Goal: Task Accomplishment & Management: Manage account settings

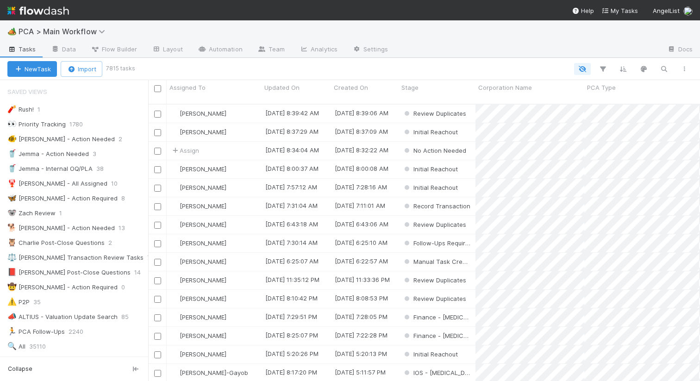
scroll to position [0, 0]
click at [61, 196] on div "🦋 Nathalie - Action Required" at bounding box center [62, 198] width 110 height 12
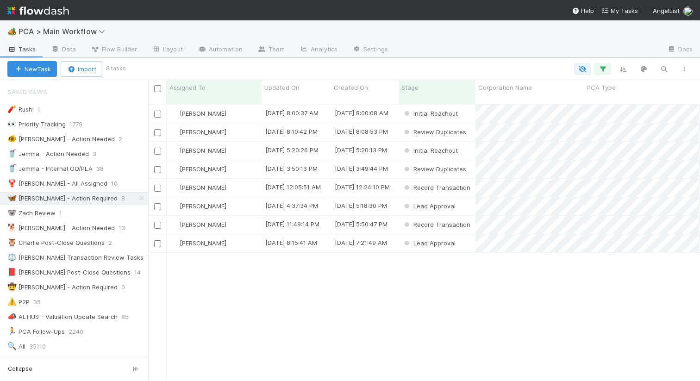
scroll to position [284, 551]
click at [286, 88] on span "Updated On" at bounding box center [281, 87] width 35 height 9
click at [311, 101] on div "Sort Oldest → Newest" at bounding box center [317, 105] width 105 height 14
click at [236, 105] on div "[PERSON_NAME]" at bounding box center [214, 114] width 95 height 18
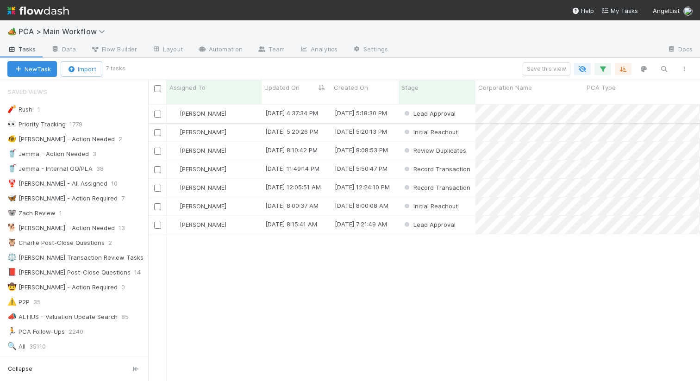
click at [249, 107] on div "[PERSON_NAME]" at bounding box center [214, 114] width 95 height 18
click at [237, 105] on div "[PERSON_NAME]" at bounding box center [214, 114] width 95 height 18
click at [249, 105] on div "[PERSON_NAME]" at bounding box center [214, 114] width 95 height 18
click at [334, 286] on div "Nathalie Gualito 8/18/25, 8:10:42 PM 8/18/25, 8:08:53 PM Review Duplicates 0 0 …" at bounding box center [423, 247] width 551 height 284
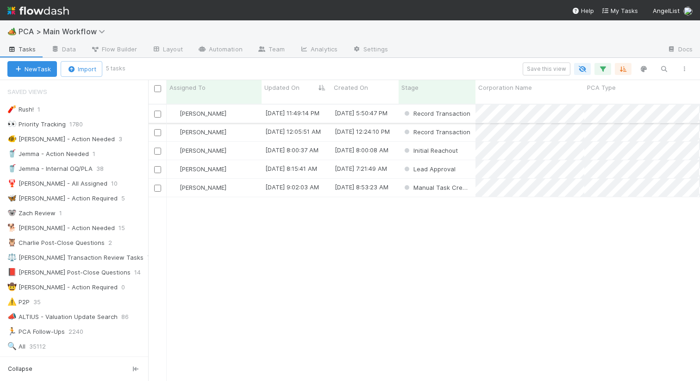
click at [248, 109] on div "[PERSON_NAME]" at bounding box center [214, 114] width 95 height 18
click at [247, 144] on div "[PERSON_NAME]" at bounding box center [214, 151] width 95 height 18
click at [465, 161] on div "Lead Approval" at bounding box center [436, 169] width 77 height 18
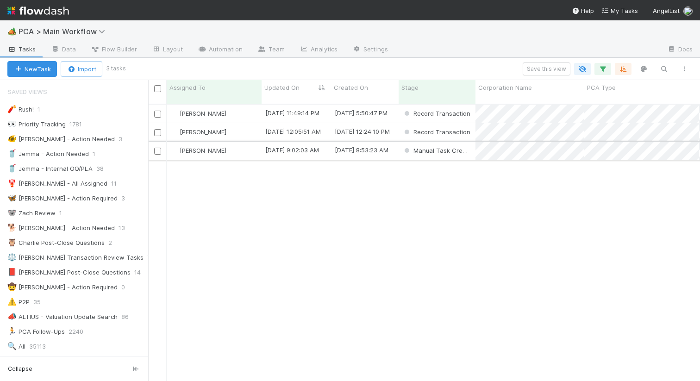
click at [246, 146] on div "[PERSON_NAME]" at bounding box center [214, 151] width 95 height 18
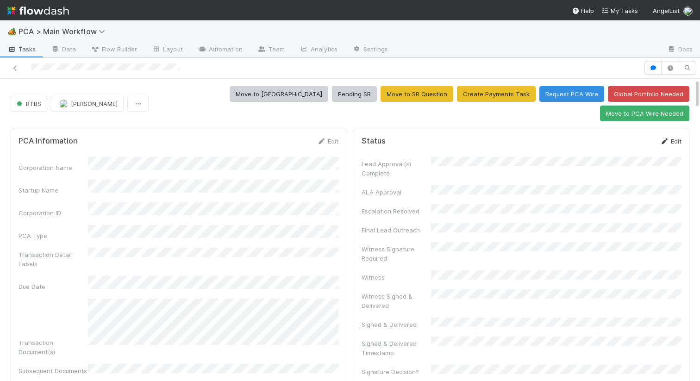
click at [668, 138] on icon at bounding box center [663, 141] width 9 height 6
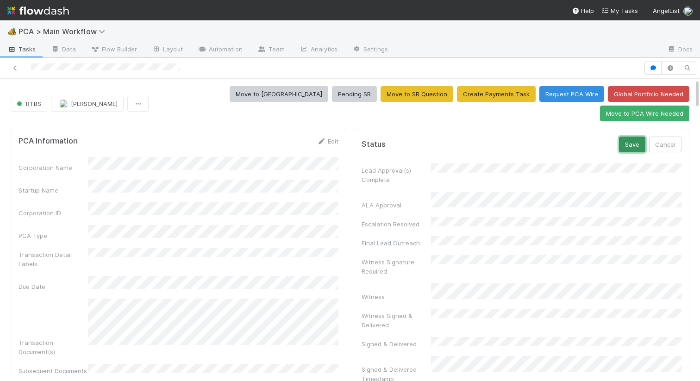
click at [642, 136] on button "Save" at bounding box center [632, 144] width 26 height 16
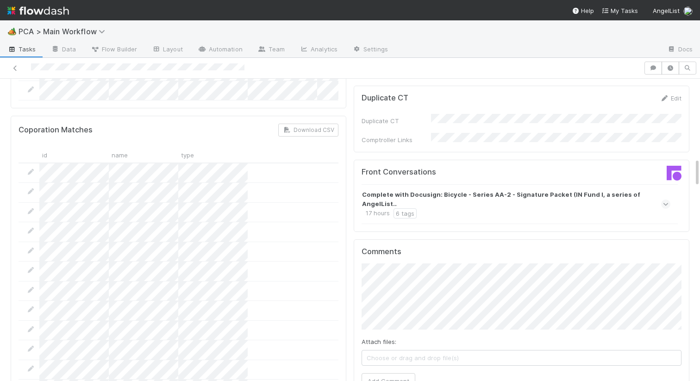
scroll to position [815, 0]
click at [438, 189] on strong "Complete with Docusign: Bicycle - Series AA-2 - Signature Packet (IN Fund I, a …" at bounding box center [515, 198] width 306 height 19
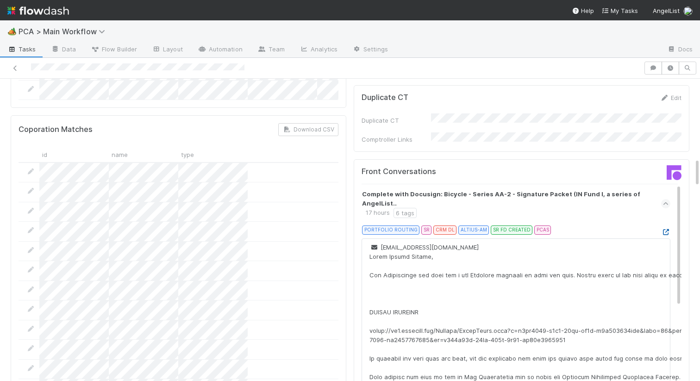
click at [666, 229] on icon at bounding box center [665, 232] width 9 height 6
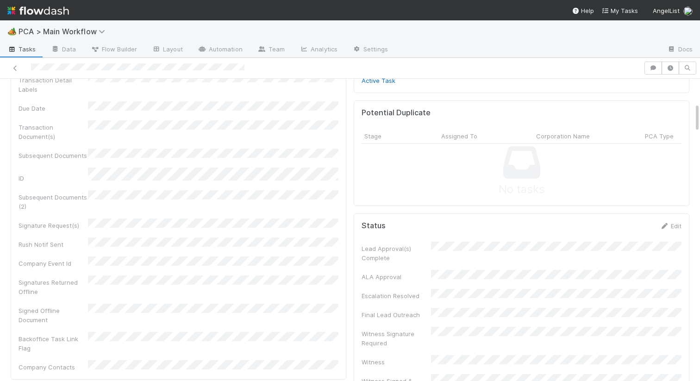
scroll to position [0, 0]
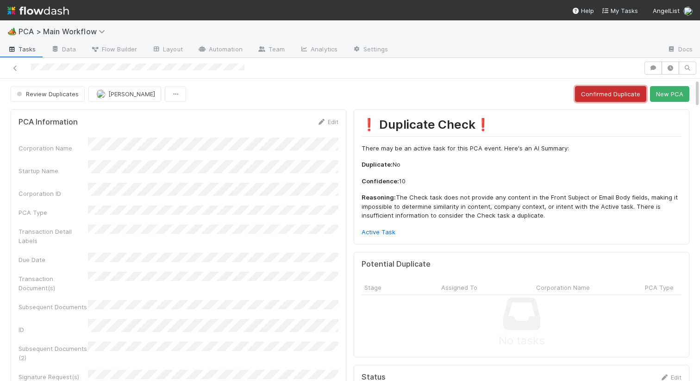
click at [598, 93] on button "Confirmed Duplicate" at bounding box center [610, 94] width 71 height 16
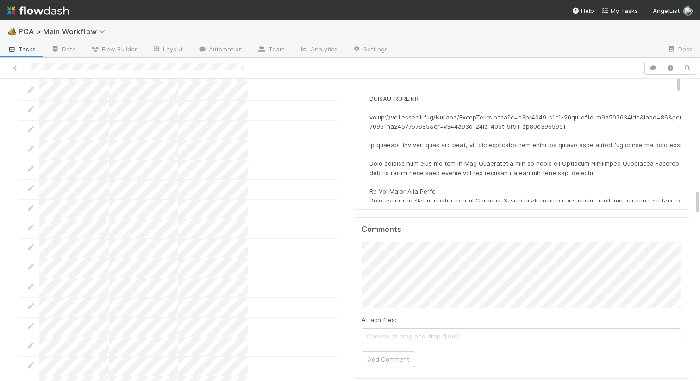
scroll to position [1298, 0]
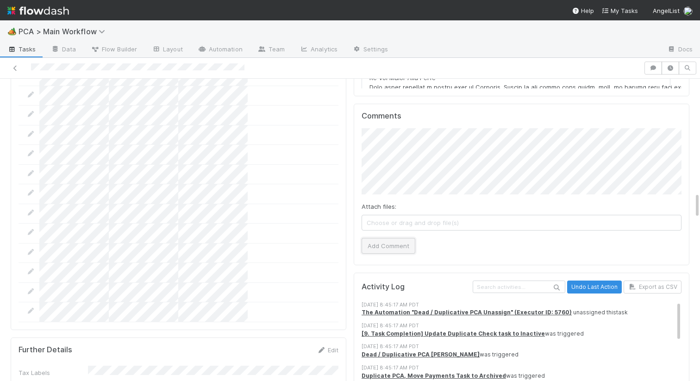
click at [386, 238] on button "Add Comment" at bounding box center [388, 246] width 54 height 16
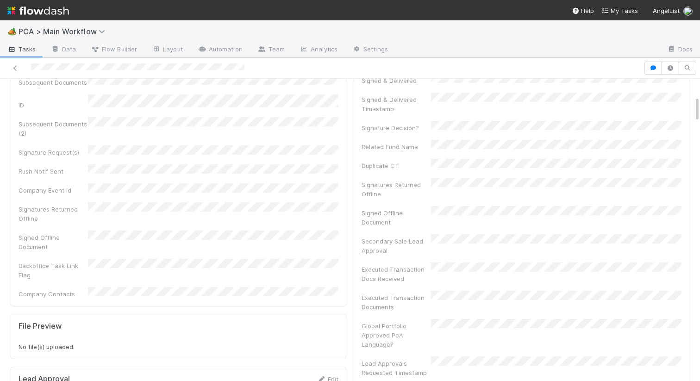
scroll to position [0, 0]
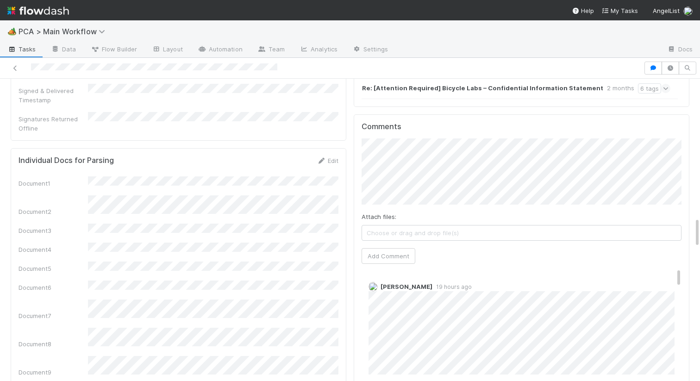
scroll to position [1342, 0]
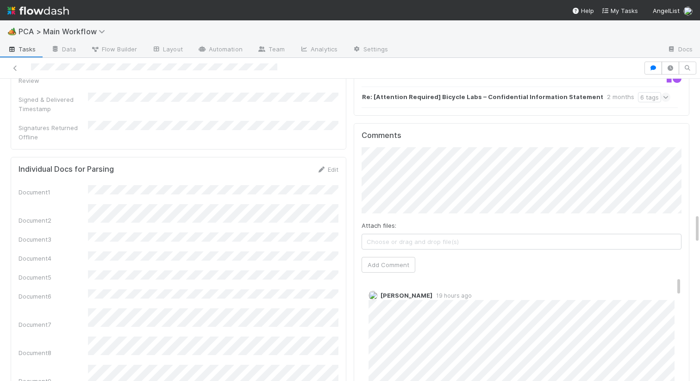
click at [385, 203] on div "Attach files: Choose or drag and drop file(s) Add Comment" at bounding box center [521, 209] width 320 height 125
click at [385, 257] on button "Add Comment" at bounding box center [388, 265] width 54 height 16
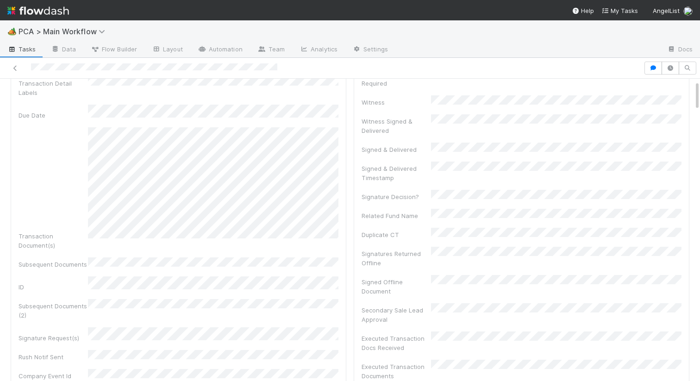
scroll to position [0, 0]
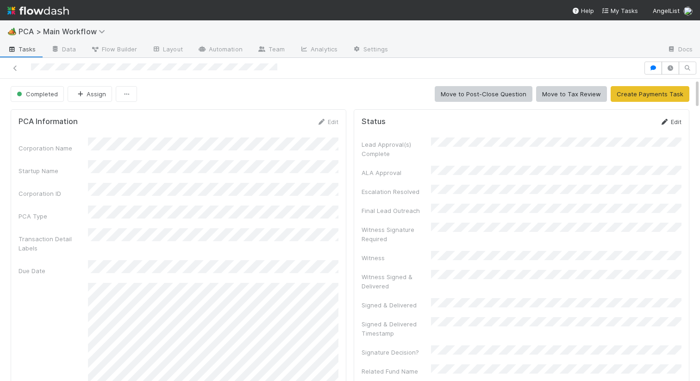
click at [665, 124] on icon at bounding box center [663, 122] width 9 height 6
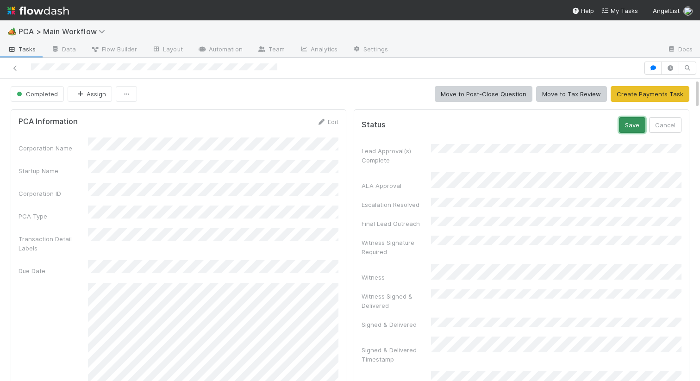
click at [634, 125] on button "Save" at bounding box center [632, 125] width 26 height 16
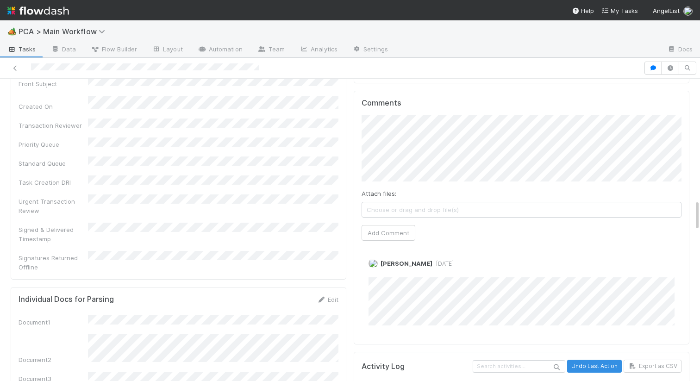
scroll to position [1034, 0]
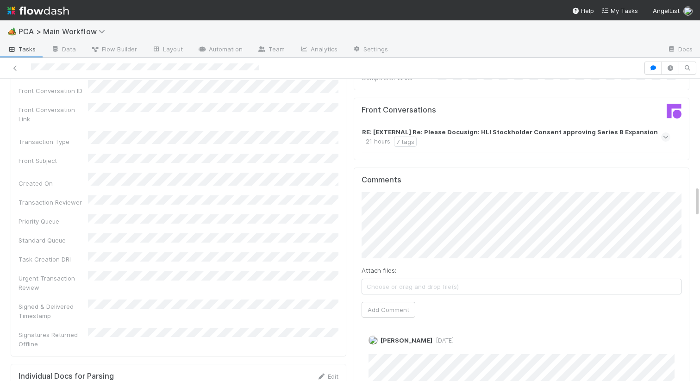
click at [435, 127] on div "RE: [EXTERNAL] Re: Please Docusign: HLI Stockholder Consent approving Series B …" at bounding box center [515, 136] width 306 height 19
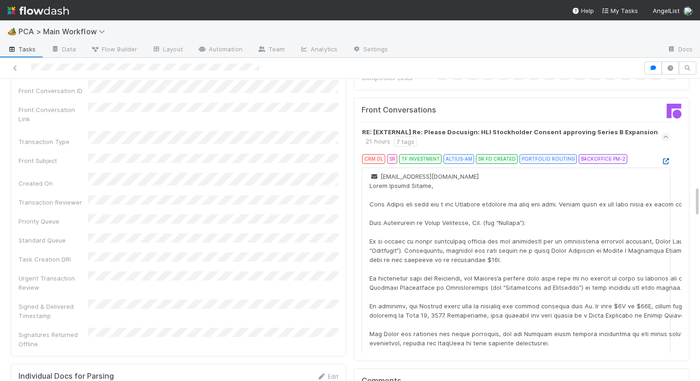
click at [664, 158] on icon at bounding box center [665, 161] width 9 height 6
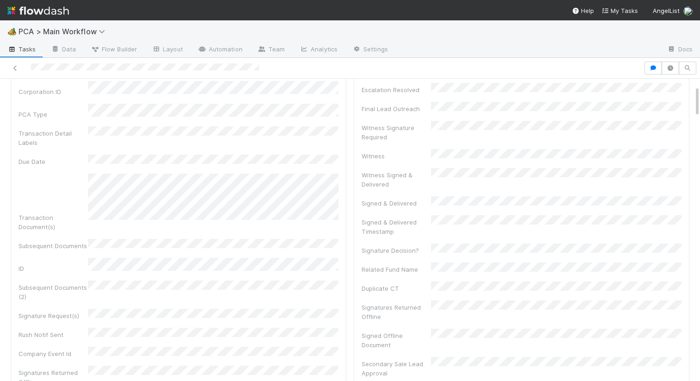
scroll to position [0, 0]
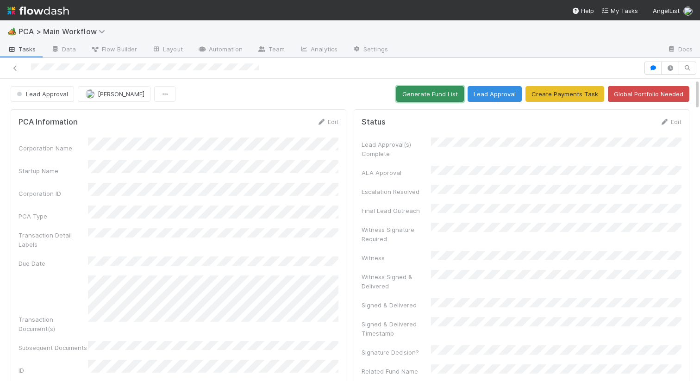
click at [425, 93] on button "Generate Fund List" at bounding box center [430, 94] width 68 height 16
click at [489, 95] on button "Lead Approval" at bounding box center [494, 94] width 54 height 16
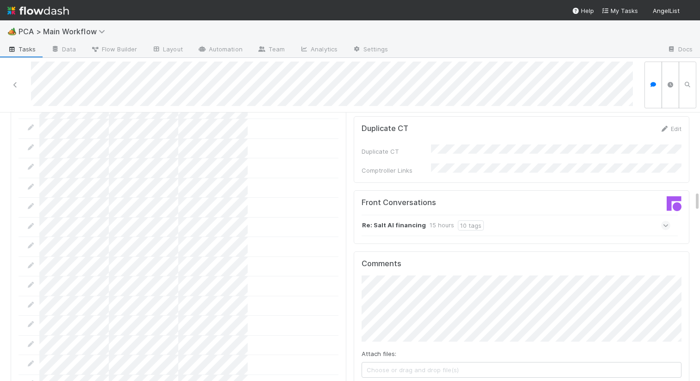
scroll to position [1004, 0]
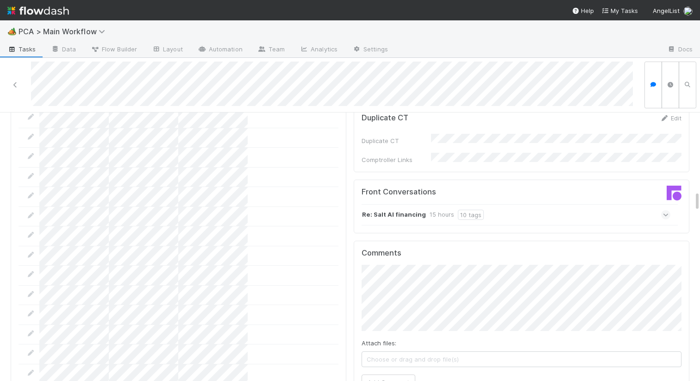
click at [378, 210] on strong "Re: Salt AI financing" at bounding box center [394, 215] width 64 height 10
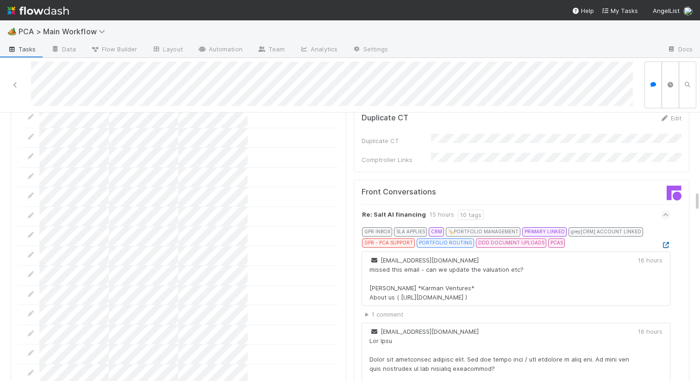
click at [662, 242] on icon at bounding box center [665, 245] width 9 height 6
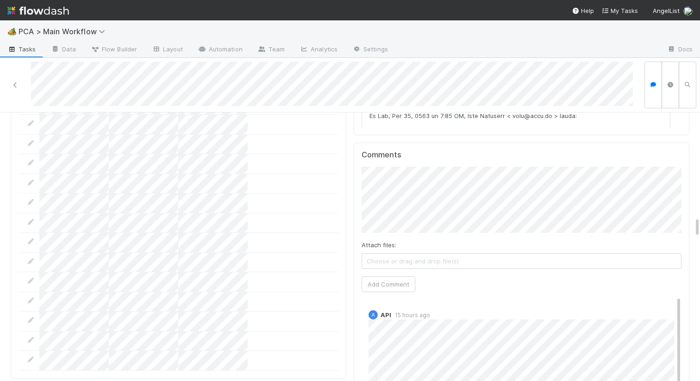
scroll to position [1294, 0]
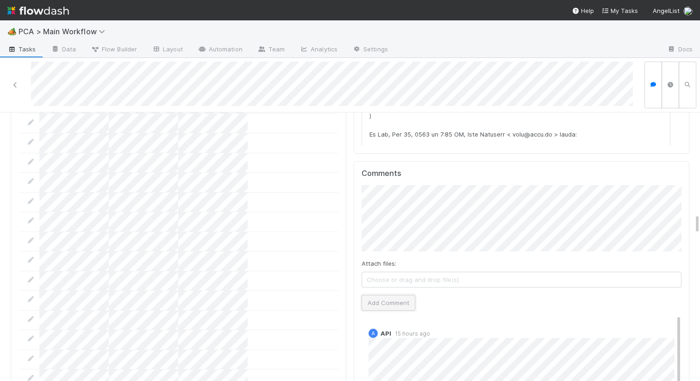
click at [376, 295] on button "Add Comment" at bounding box center [388, 303] width 54 height 16
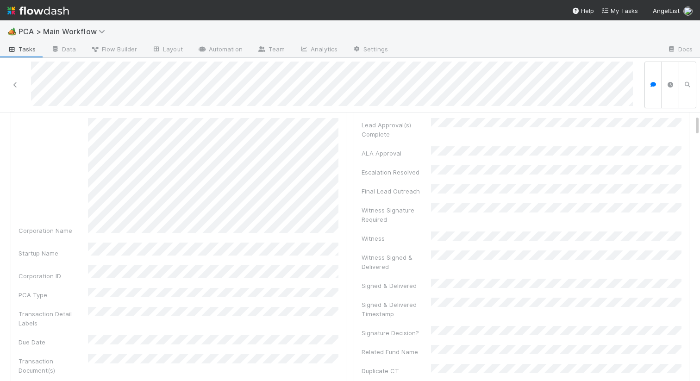
scroll to position [0, 0]
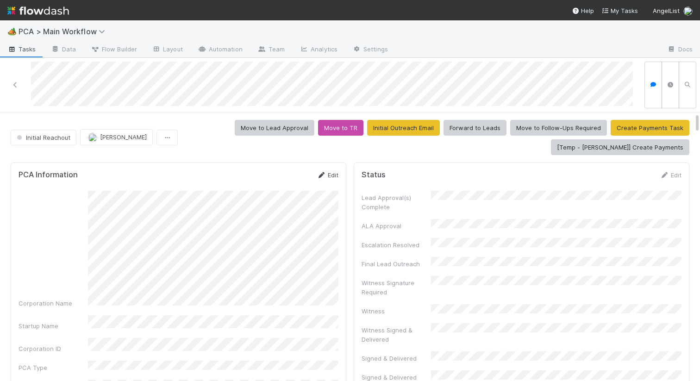
click at [317, 175] on icon at bounding box center [320, 175] width 9 height 6
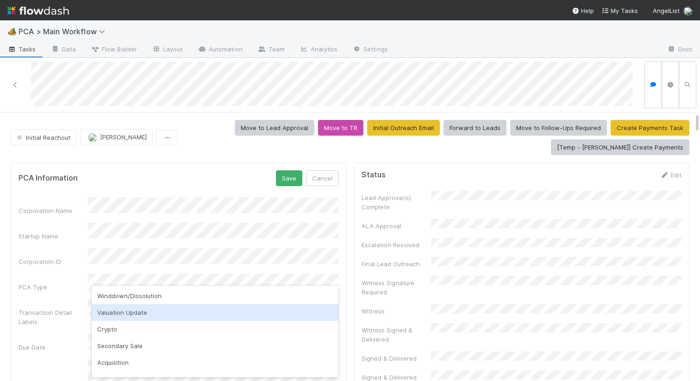
click at [172, 308] on div "Valuation Update" at bounding box center [215, 312] width 247 height 17
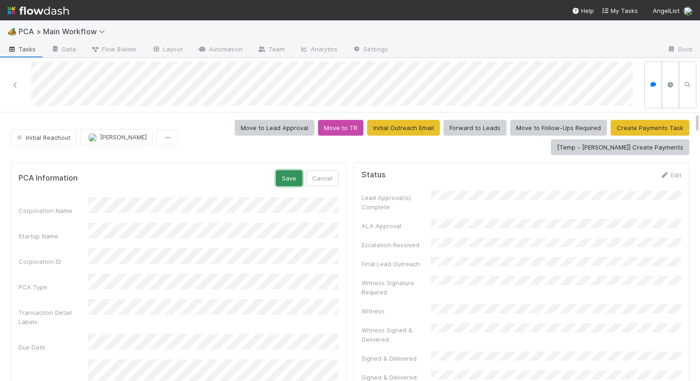
click at [290, 178] on button "Save" at bounding box center [289, 178] width 26 height 16
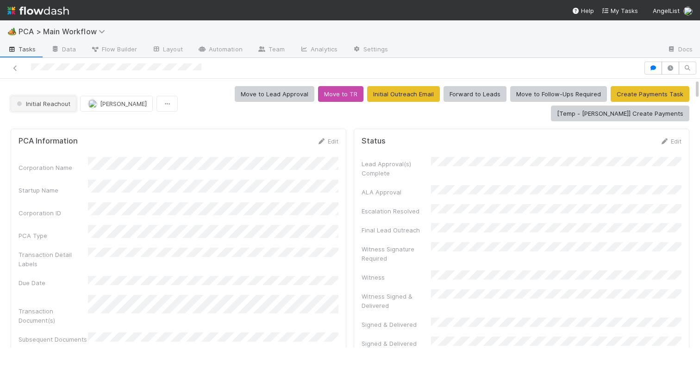
click at [55, 108] on button "Initial Reachout" at bounding box center [44, 104] width 66 height 16
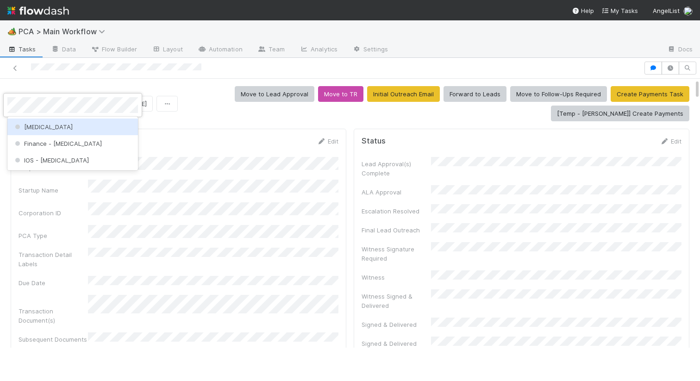
click at [37, 130] on div "[MEDICAL_DATA]" at bounding box center [72, 126] width 130 height 17
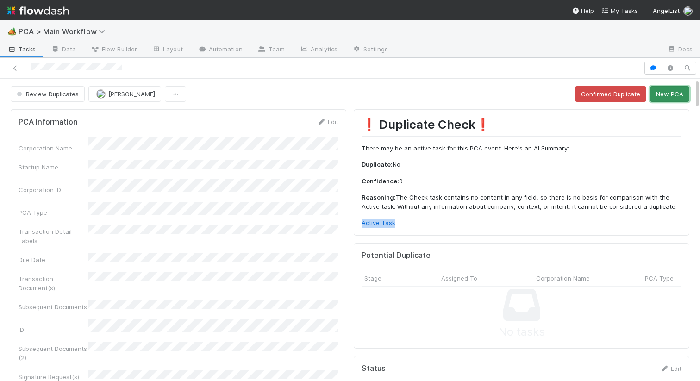
click at [665, 97] on button "New PCA" at bounding box center [669, 94] width 39 height 16
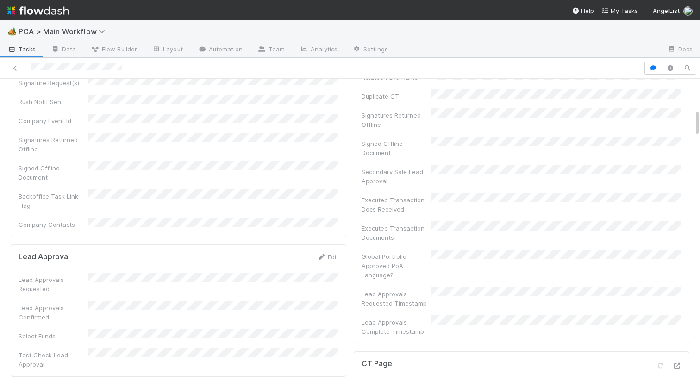
scroll to position [443, 0]
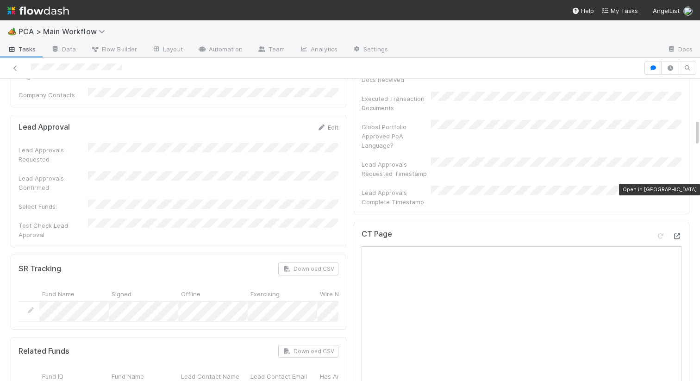
click at [676, 233] on icon at bounding box center [676, 236] width 9 height 6
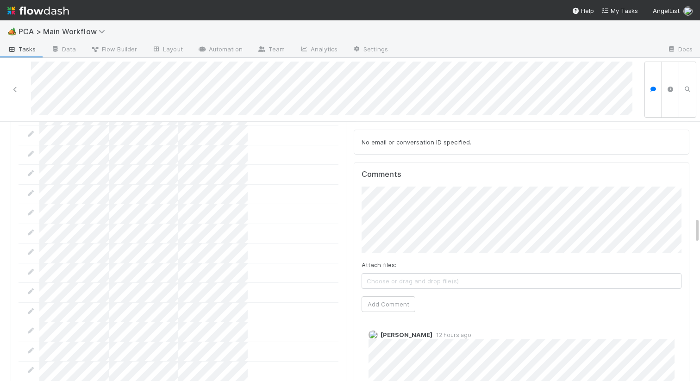
scroll to position [1016, 0]
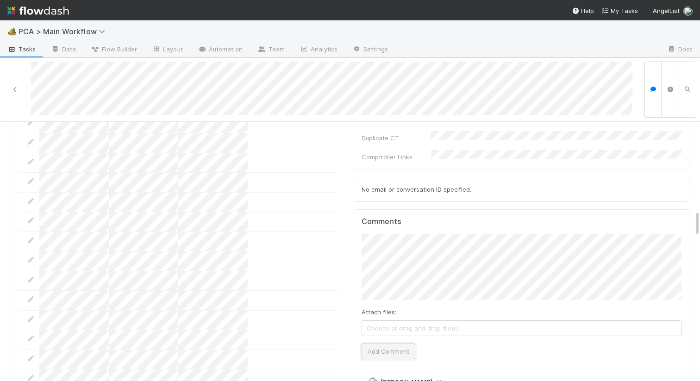
click at [378, 343] on button "Add Comment" at bounding box center [388, 351] width 54 height 16
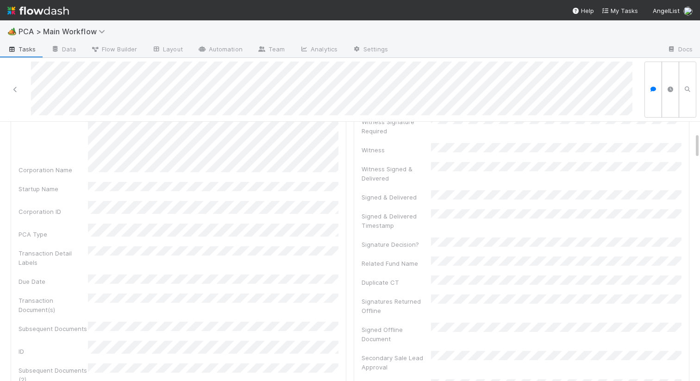
scroll to position [0, 0]
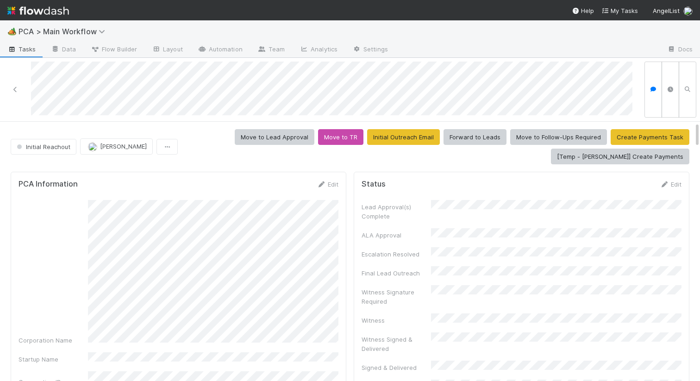
click at [318, 184] on icon at bounding box center [320, 184] width 9 height 6
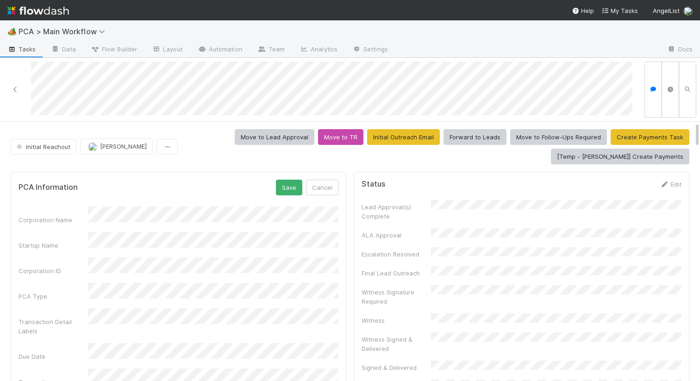
click at [291, 186] on button "Save" at bounding box center [289, 188] width 26 height 16
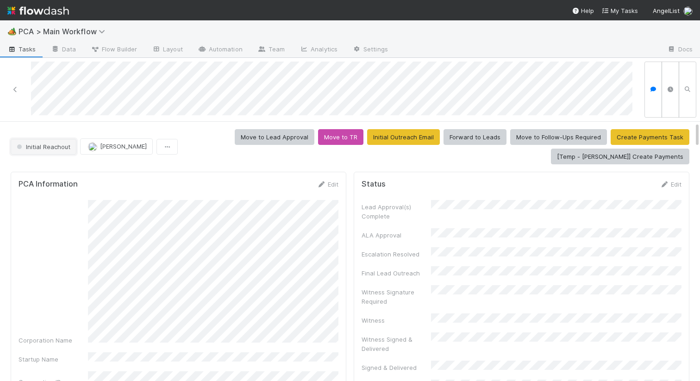
click at [48, 143] on span "Initial Reachout" at bounding box center [43, 146] width 56 height 7
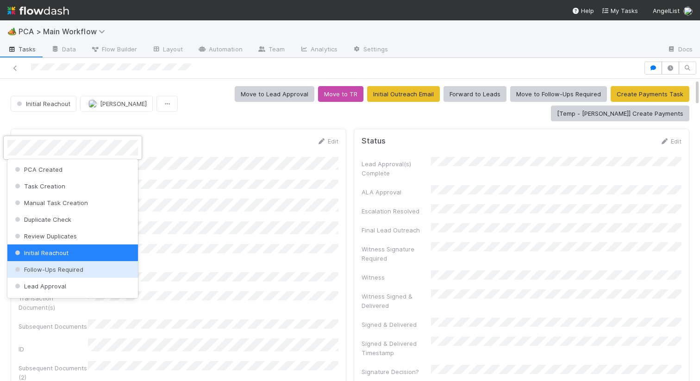
click at [35, 267] on span "Follow-Ups Required" at bounding box center [48, 269] width 70 height 7
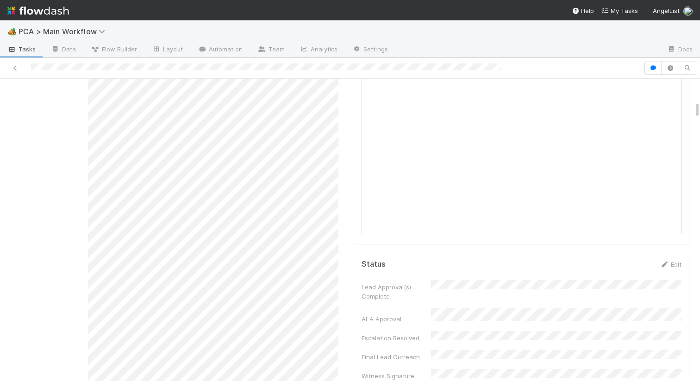
scroll to position [76, 0]
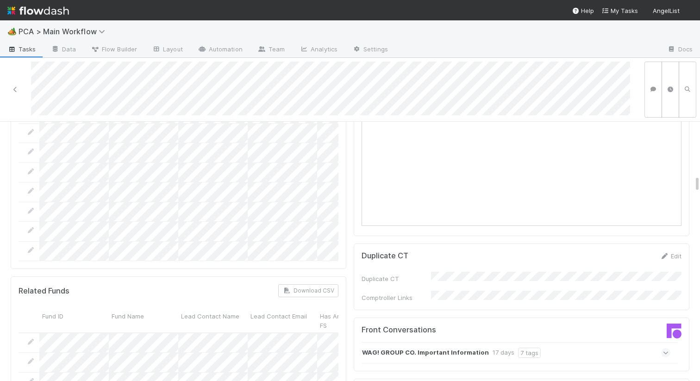
scroll to position [970, 0]
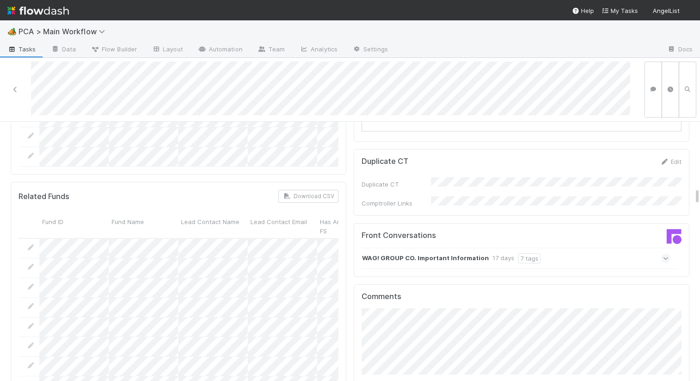
click at [449, 248] on div "WAG! GROUP CO. Important Information 17 days 7 tags" at bounding box center [515, 258] width 309 height 21
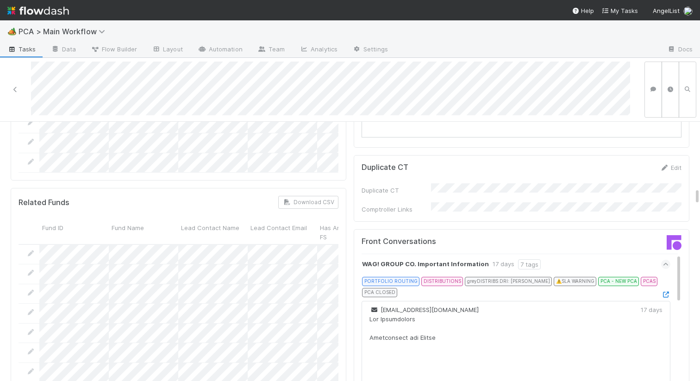
scroll to position [929, 0]
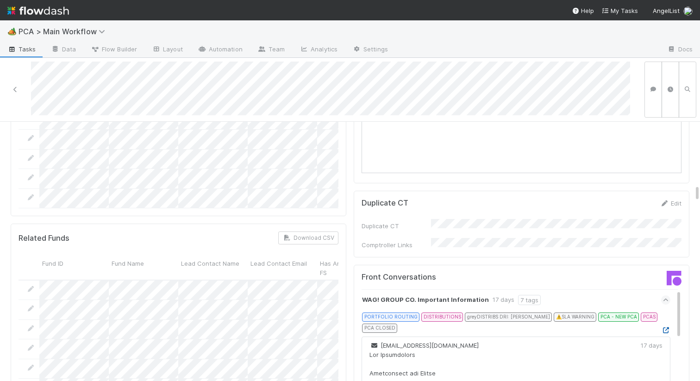
click at [666, 327] on icon at bounding box center [665, 330] width 9 height 6
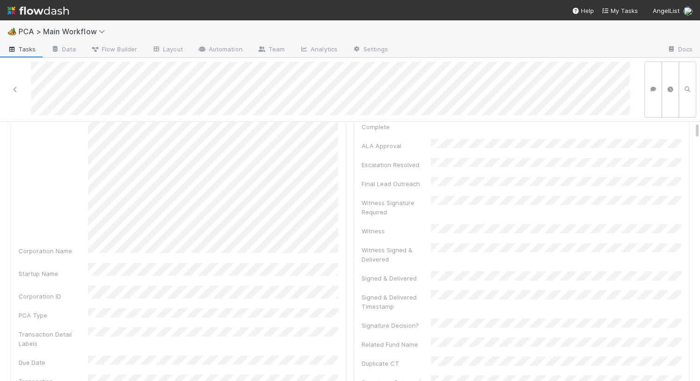
scroll to position [0, 0]
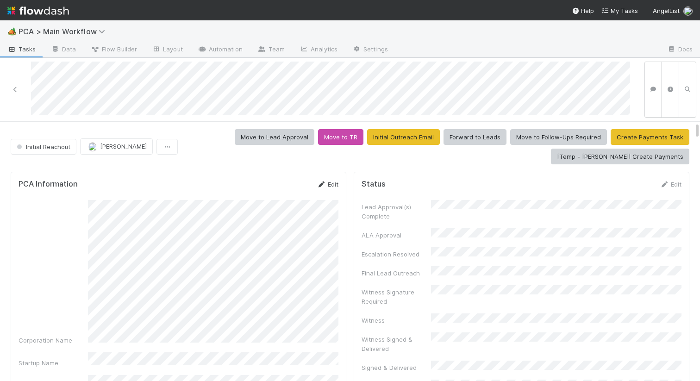
click at [328, 185] on link "Edit" at bounding box center [327, 183] width 22 height 7
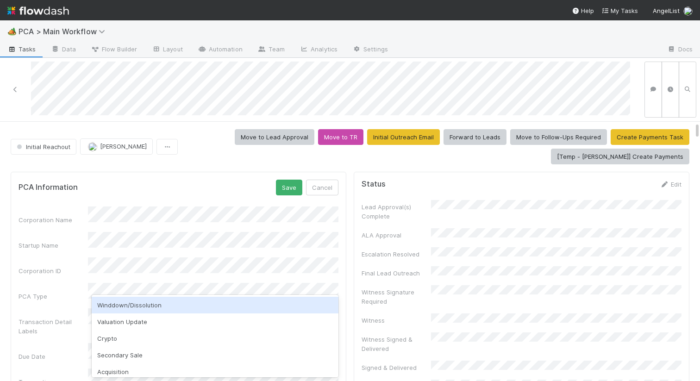
click at [130, 302] on div "Winddown/Dissolution" at bounding box center [215, 305] width 247 height 17
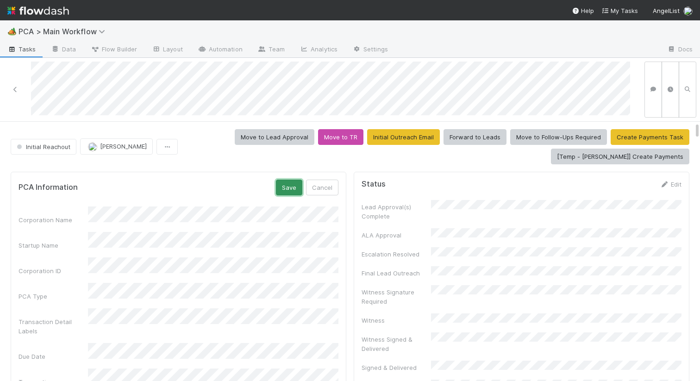
click at [286, 185] on button "Save" at bounding box center [289, 188] width 26 height 16
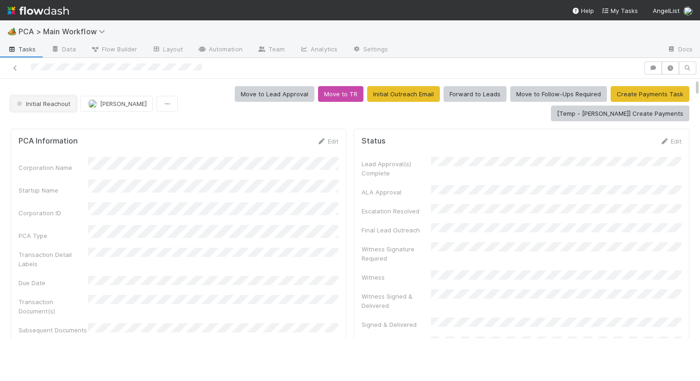
click at [49, 110] on button "Initial Reachout" at bounding box center [44, 104] width 66 height 16
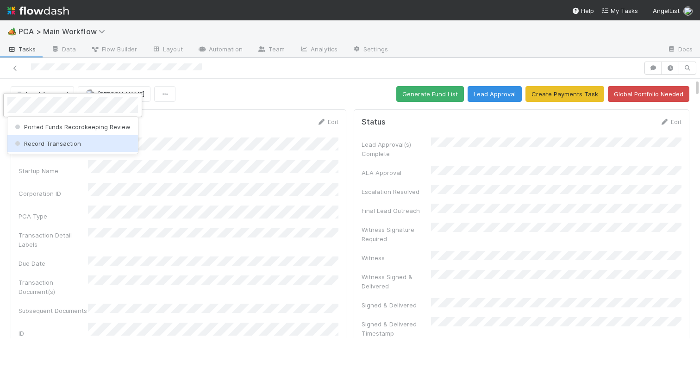
click at [56, 145] on span "Record Transaction" at bounding box center [47, 143] width 68 height 7
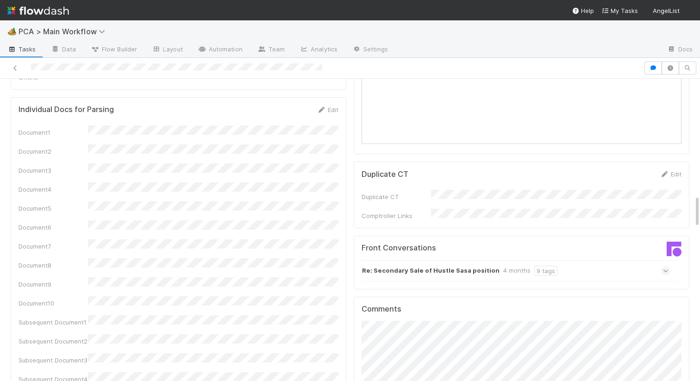
scroll to position [1238, 0]
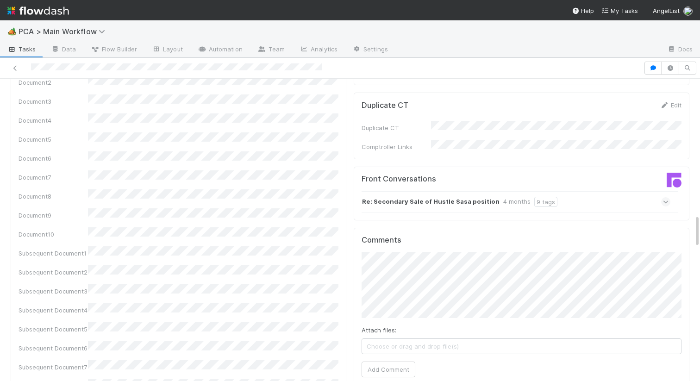
click at [396, 197] on strong "Re: Secondary Sale of Hustle Sasa position" at bounding box center [430, 202] width 137 height 10
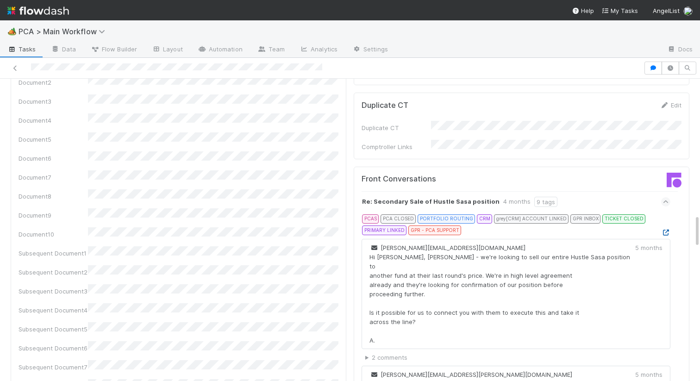
click at [663, 229] on icon at bounding box center [665, 232] width 9 height 6
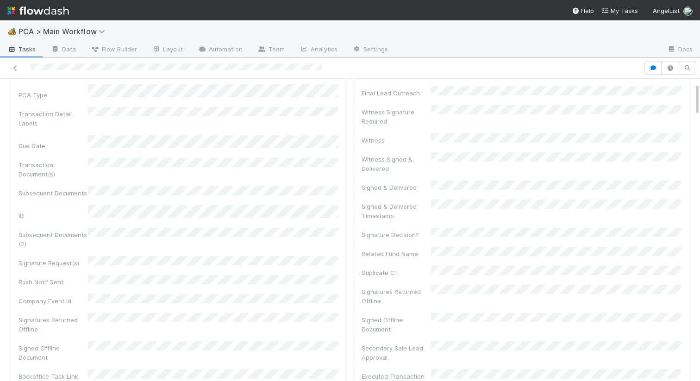
scroll to position [0, 0]
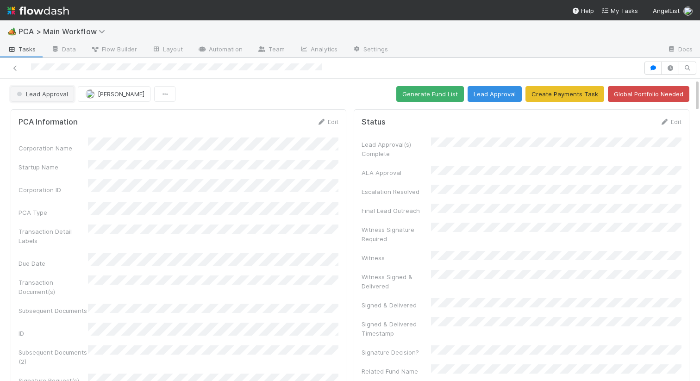
click at [61, 95] on span "Lead Approval" at bounding box center [41, 93] width 53 height 7
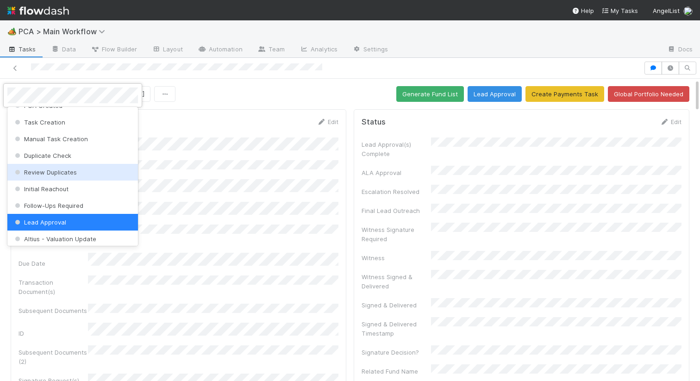
scroll to position [9, 0]
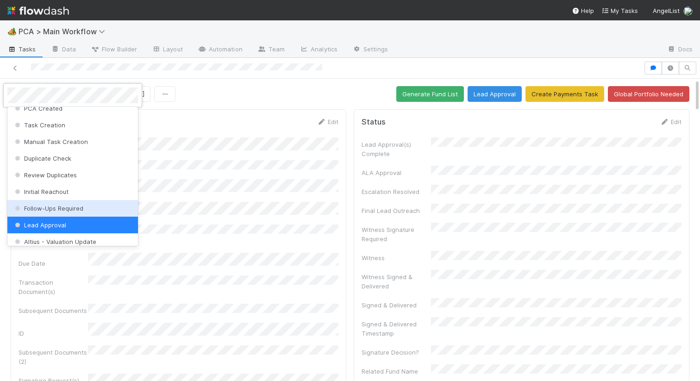
click at [49, 200] on div "Follow-Ups Required" at bounding box center [72, 208] width 130 height 17
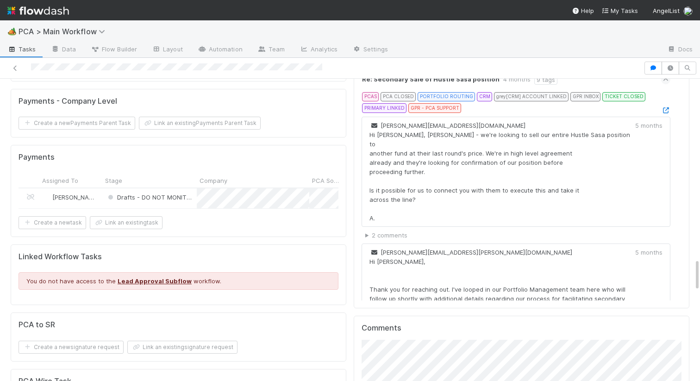
scroll to position [1764, 0]
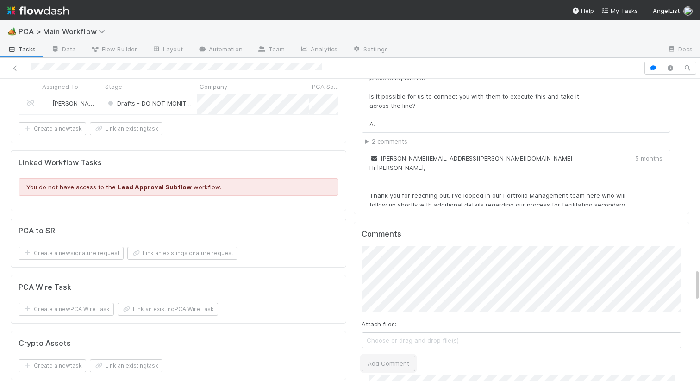
click at [381, 355] on button "Add Comment" at bounding box center [388, 363] width 54 height 16
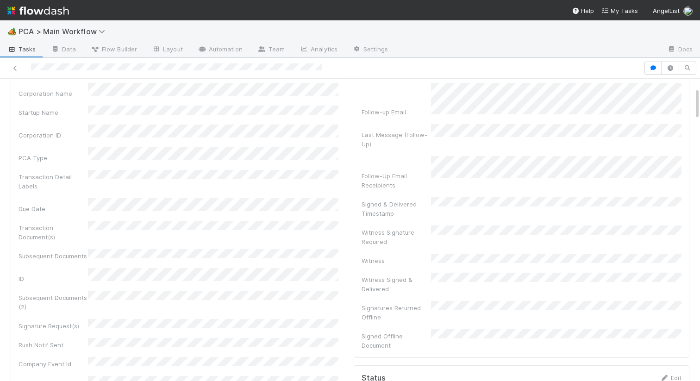
scroll to position [0, 0]
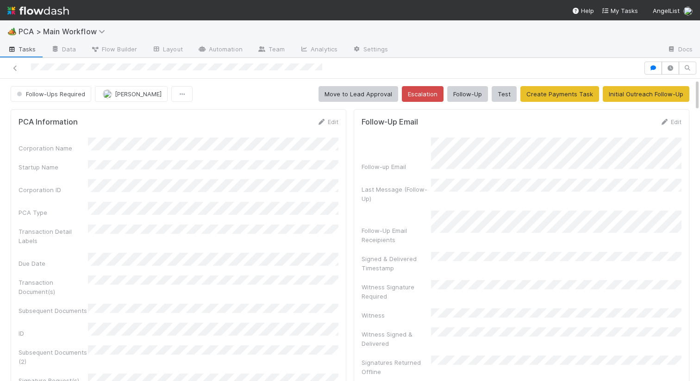
click at [236, 96] on div "Follow-Ups Required Meg Castanare Move to Lead Approval Escalation Follow-Up Te…" at bounding box center [350, 94] width 678 height 16
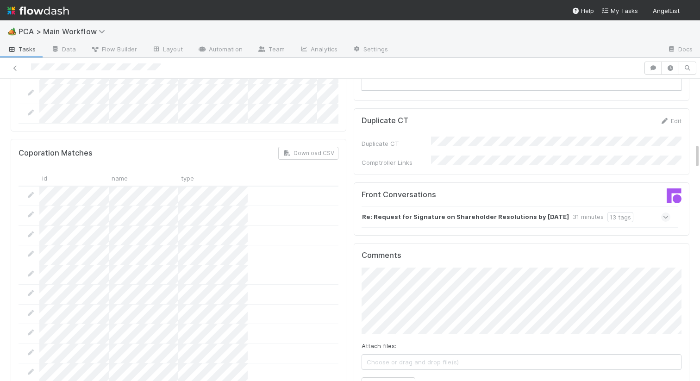
scroll to position [1006, 0]
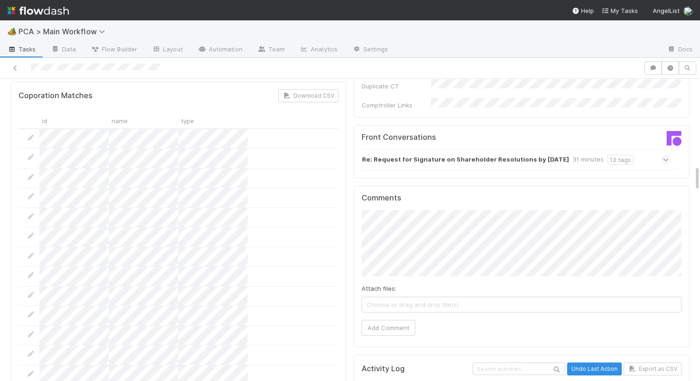
click at [400, 155] on strong "Re: Request for Signature on Shareholder Resolutions by Friday" at bounding box center [465, 160] width 207 height 10
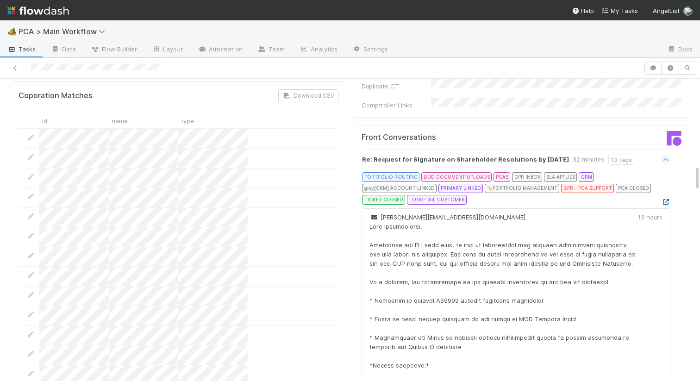
click at [667, 199] on icon at bounding box center [665, 202] width 9 height 6
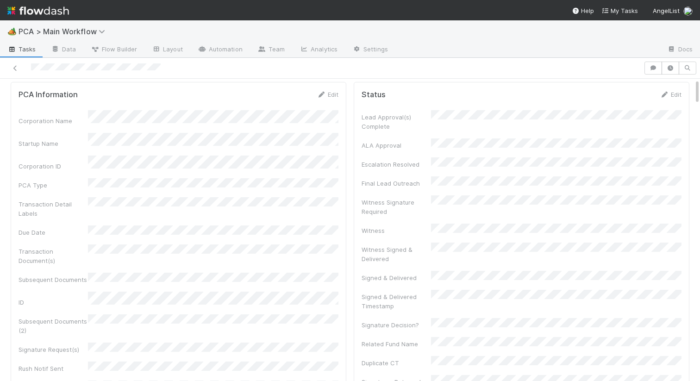
scroll to position [0, 0]
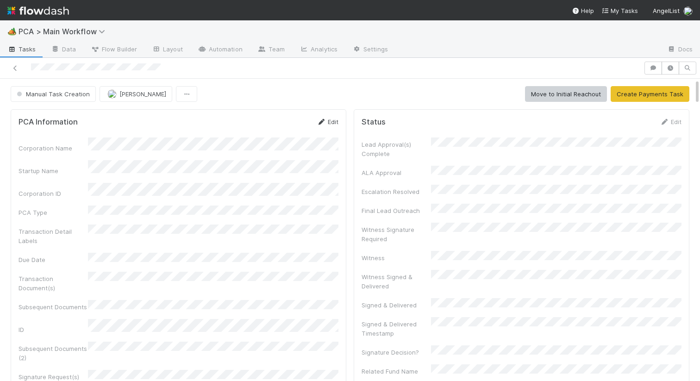
click at [328, 122] on link "Edit" at bounding box center [327, 121] width 22 height 7
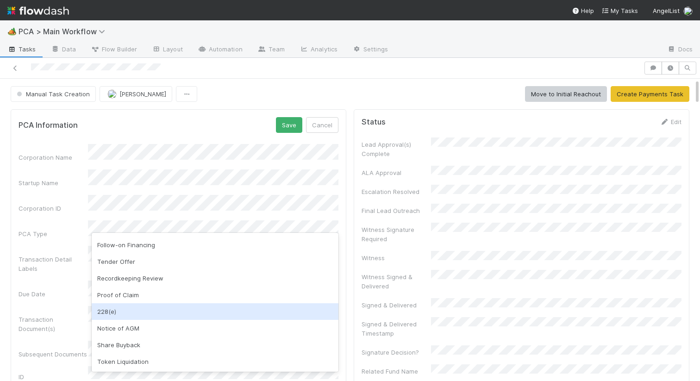
scroll to position [167, 0]
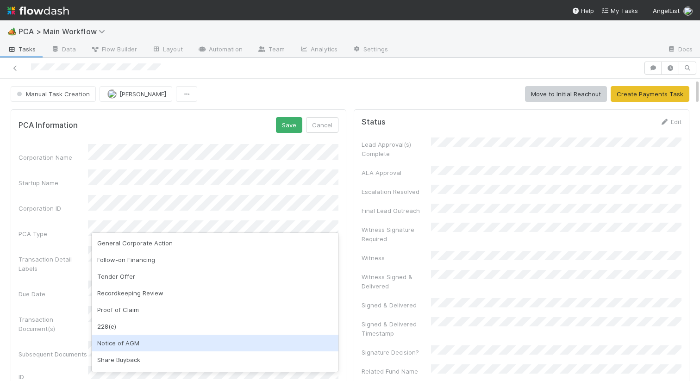
click at [124, 343] on div "Notice of AGM" at bounding box center [215, 343] width 247 height 17
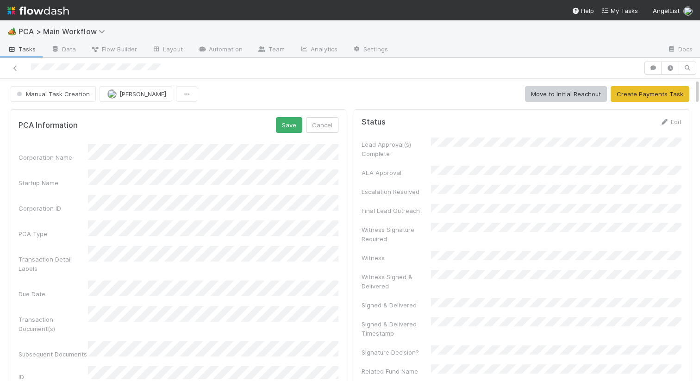
click at [290, 114] on div "PCA Information Save Cancel Corporation Name Startup Name Corporation ID PCA Ty…" at bounding box center [178, 369] width 335 height 520
click at [289, 127] on button "Save" at bounding box center [289, 125] width 26 height 16
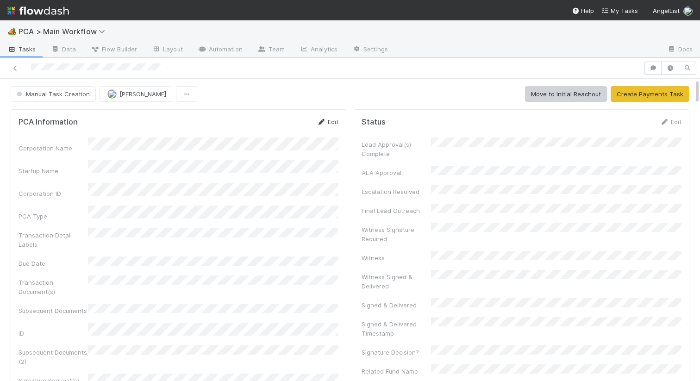
click at [321, 120] on icon at bounding box center [320, 122] width 9 height 6
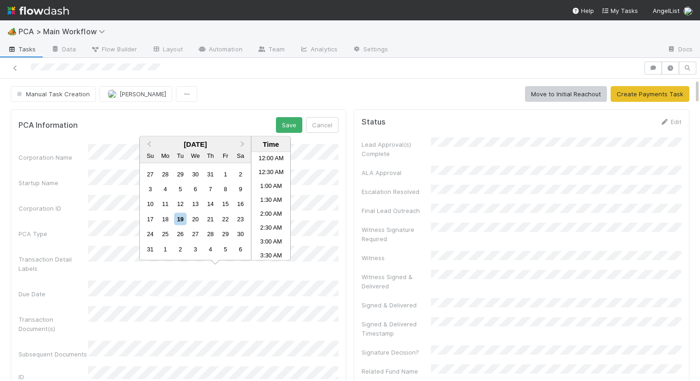
scroll to position [203, 0]
click at [227, 216] on div "22" at bounding box center [225, 218] width 12 height 12
click at [289, 120] on button "Save" at bounding box center [289, 125] width 26 height 16
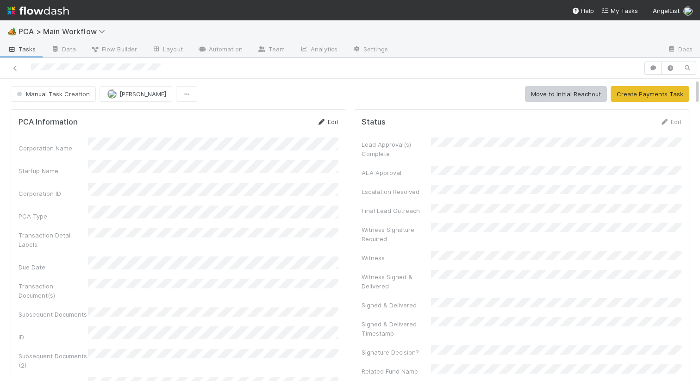
click at [326, 119] on link "Edit" at bounding box center [327, 121] width 22 height 7
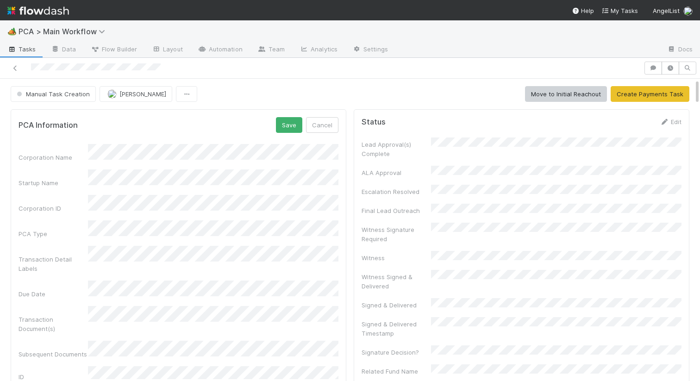
click at [66, 148] on div "Corporation Name" at bounding box center [179, 153] width 320 height 18
click at [72, 195] on div "Corporation ID" at bounding box center [179, 204] width 320 height 18
click at [229, 117] on div "PCA Information Save Cancel Corporation Name Startup Name Corporation ID PCA Ty…" at bounding box center [178, 369] width 335 height 520
click at [298, 118] on button "Save" at bounding box center [289, 125] width 26 height 16
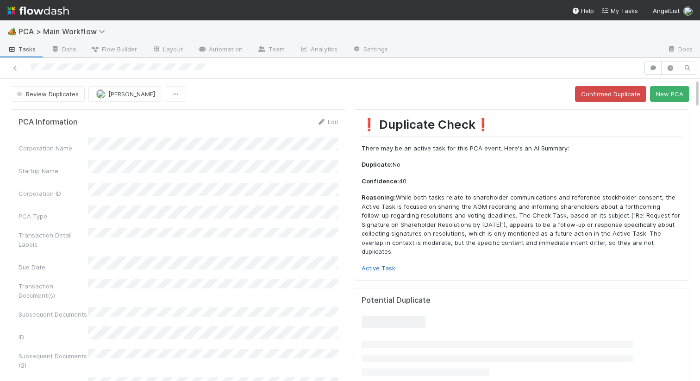
click at [374, 264] on link "Active Task" at bounding box center [378, 267] width 34 height 7
click at [322, 120] on icon at bounding box center [320, 122] width 9 height 6
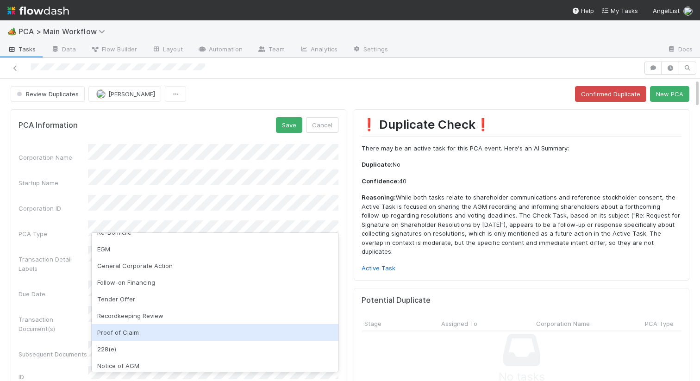
scroll to position [116, 0]
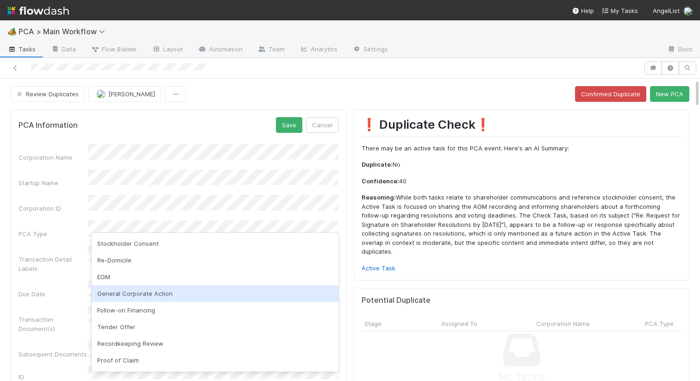
click at [124, 291] on div "General Corporate Action" at bounding box center [215, 293] width 247 height 17
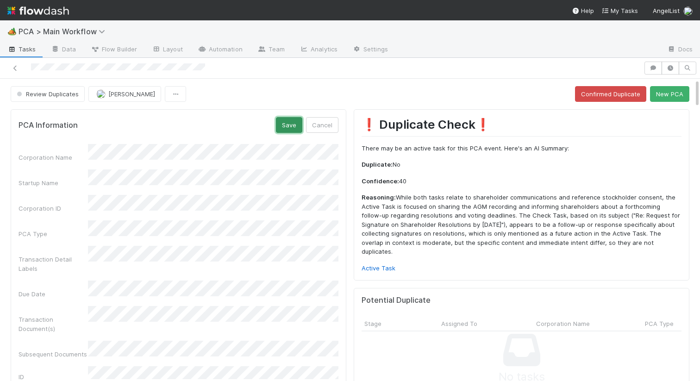
click at [291, 124] on button "Save" at bounding box center [289, 125] width 26 height 16
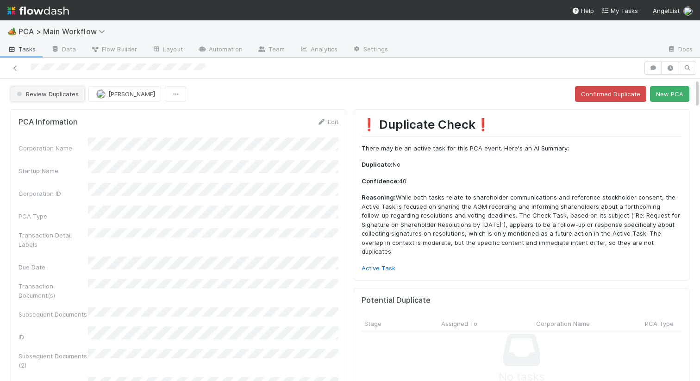
click at [50, 92] on span "Review Duplicates" at bounding box center [47, 93] width 64 height 7
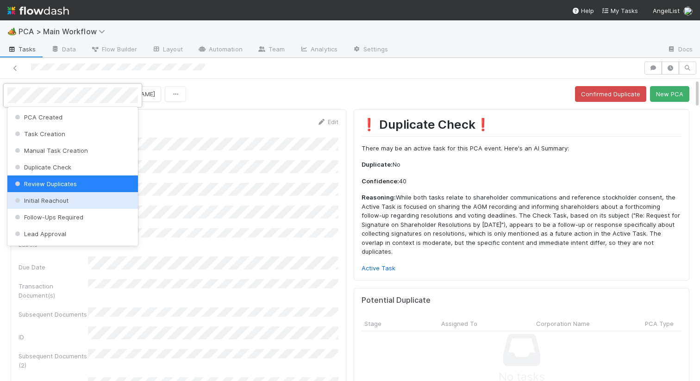
click at [30, 208] on div "Initial Reachout" at bounding box center [72, 200] width 130 height 17
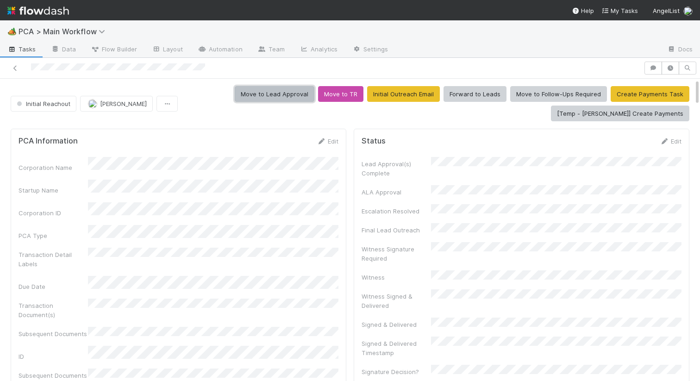
click at [281, 97] on button "Move to Lead Approval" at bounding box center [275, 94] width 80 height 16
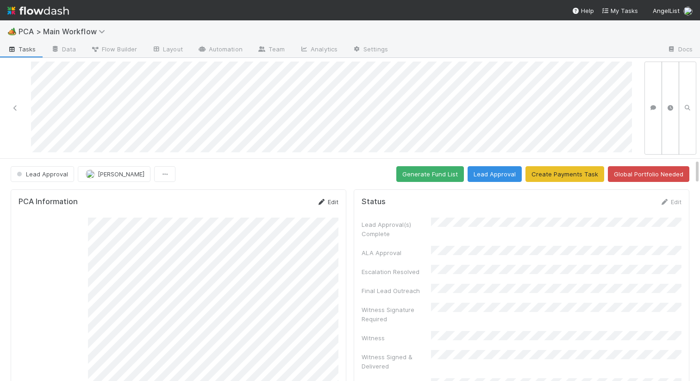
click at [325, 202] on icon at bounding box center [320, 202] width 9 height 6
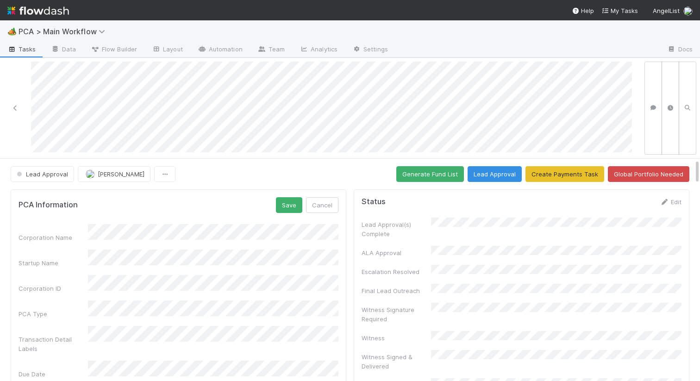
click at [287, 206] on button "Save" at bounding box center [289, 205] width 26 height 16
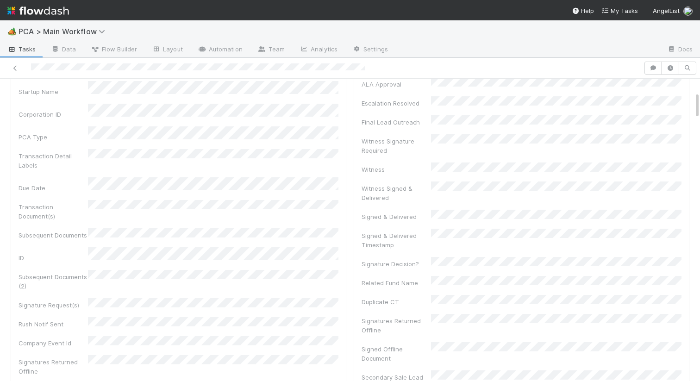
scroll to position [0, 0]
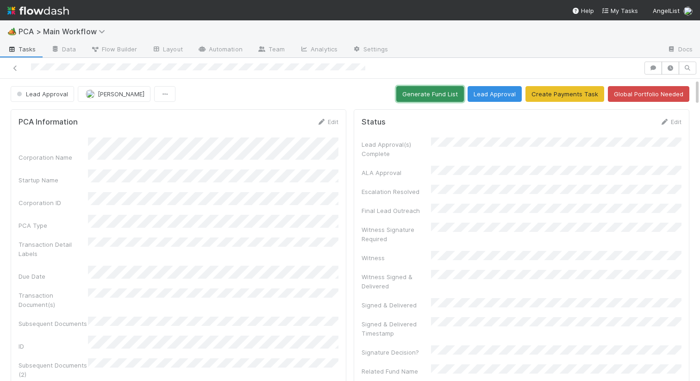
click at [429, 97] on button "Generate Fund List" at bounding box center [430, 94] width 68 height 16
click at [492, 93] on button "Lead Approval" at bounding box center [494, 94] width 54 height 16
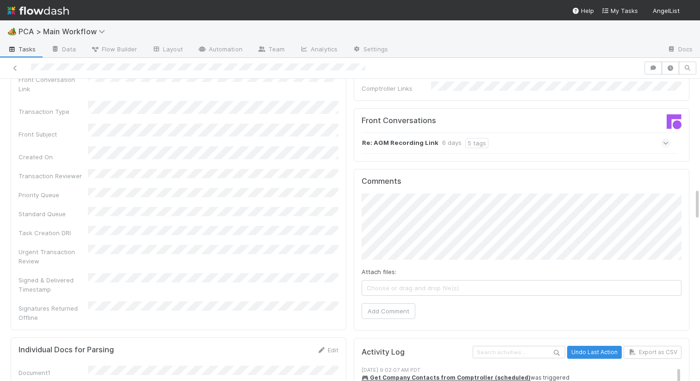
scroll to position [993, 0]
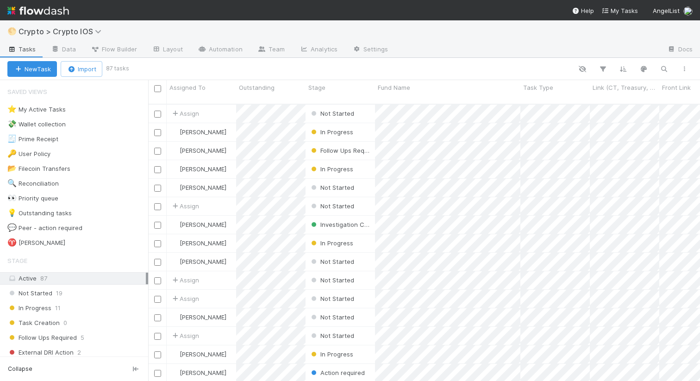
scroll to position [284, 551]
click at [49, 183] on div "🔍 Reconciliation" at bounding box center [32, 184] width 51 height 12
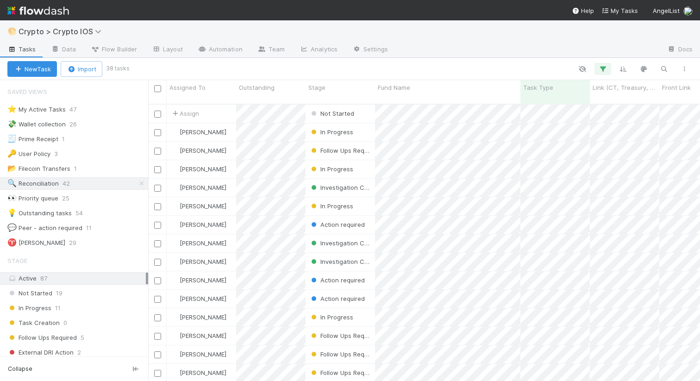
scroll to position [284, 551]
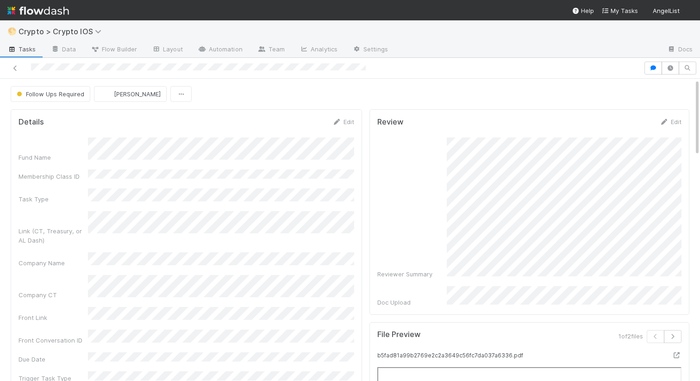
click at [261, 98] on div "Follow Ups Required [PERSON_NAME]" at bounding box center [350, 94] width 678 height 16
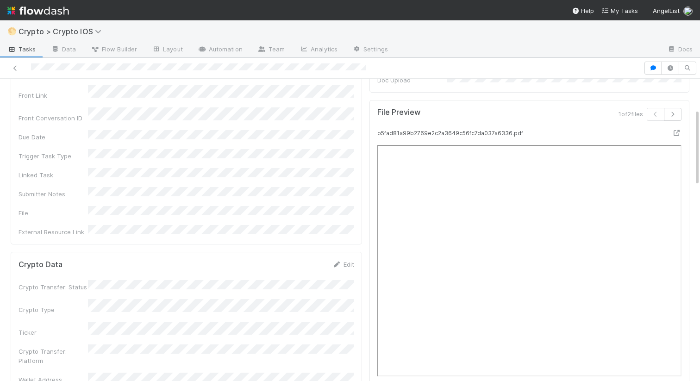
scroll to position [58, 0]
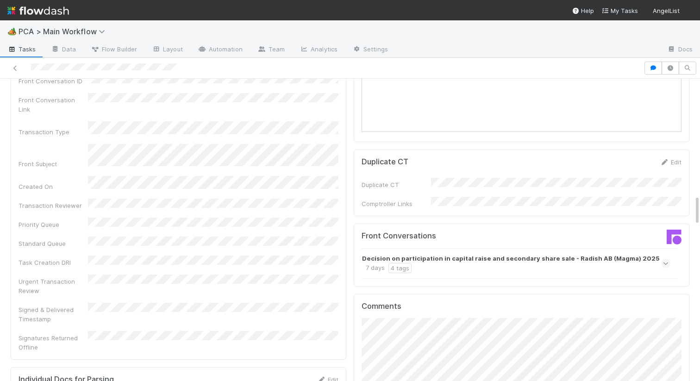
scroll to position [1196, 0]
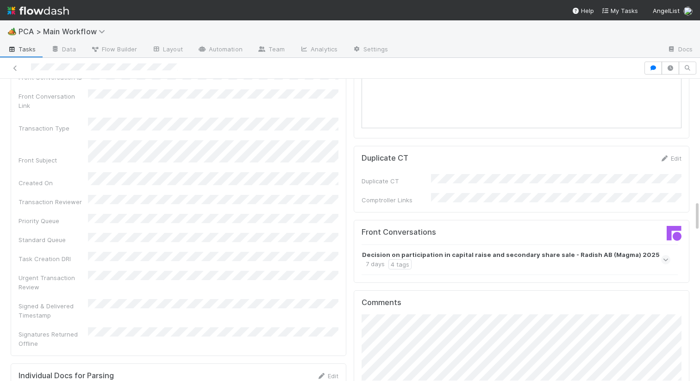
click at [404, 250] on div "Decision on participation in capital raise and secondary share sale - Radish AB…" at bounding box center [515, 259] width 306 height 19
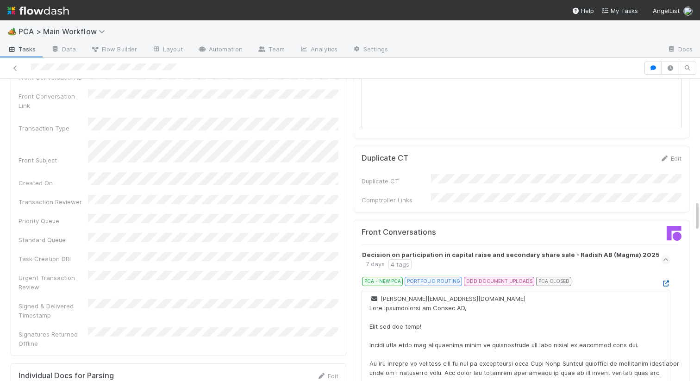
click at [666, 280] on icon at bounding box center [665, 283] width 9 height 6
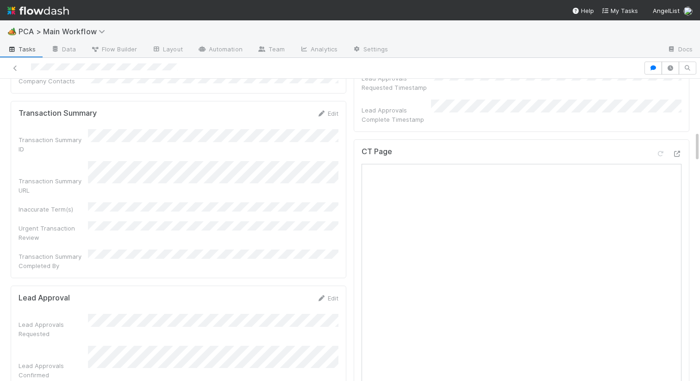
scroll to position [513, 0]
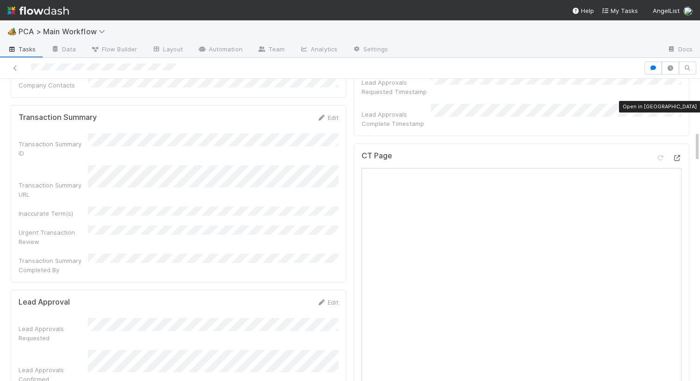
click at [680, 155] on icon at bounding box center [676, 158] width 9 height 6
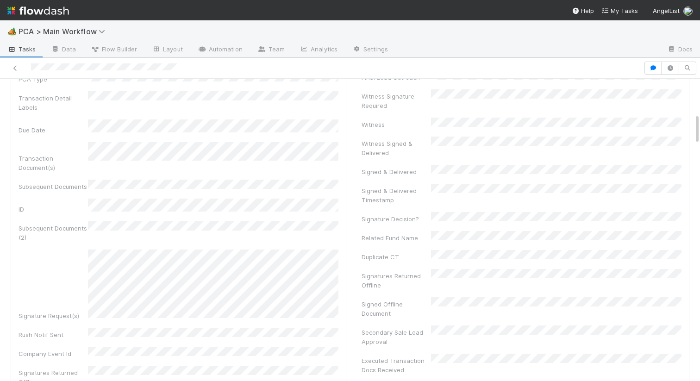
scroll to position [0, 0]
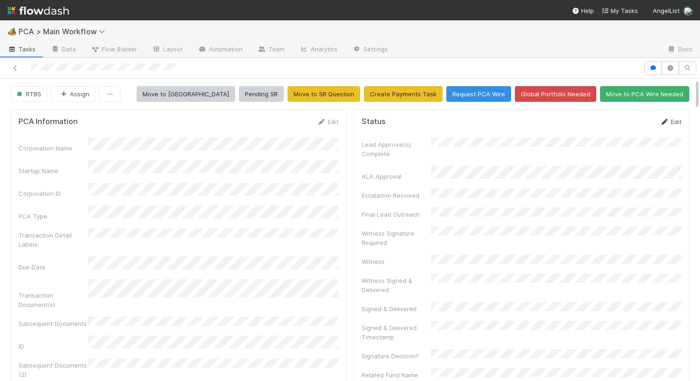
click at [663, 118] on link "Edit" at bounding box center [670, 121] width 22 height 7
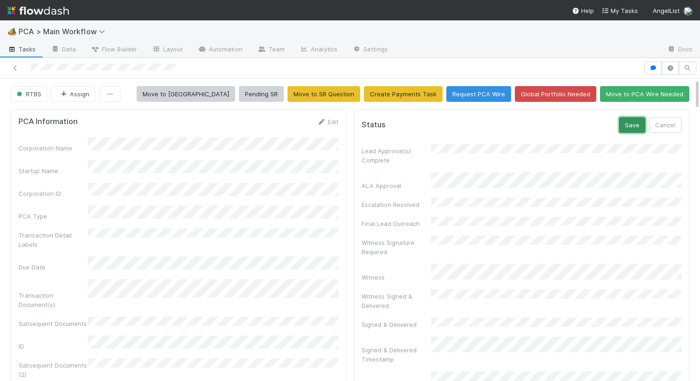
click at [635, 124] on button "Save" at bounding box center [632, 125] width 26 height 16
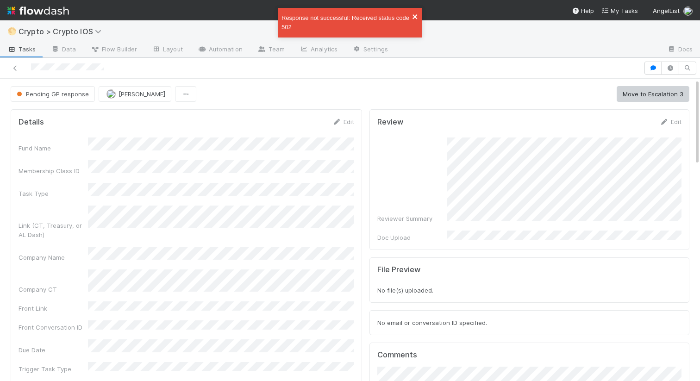
click at [415, 17] on icon "close" at bounding box center [414, 16] width 5 height 5
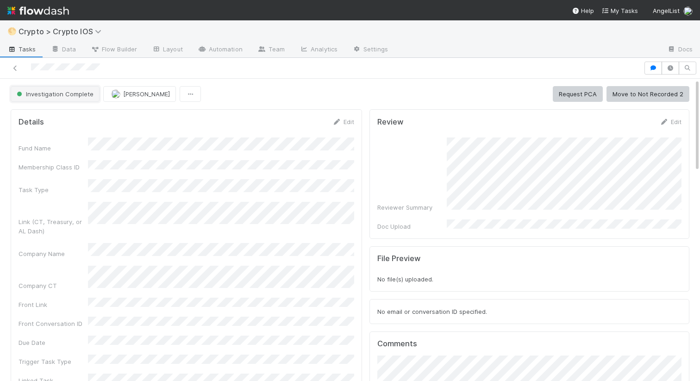
click at [54, 97] on span "Investigation Complete" at bounding box center [54, 93] width 79 height 7
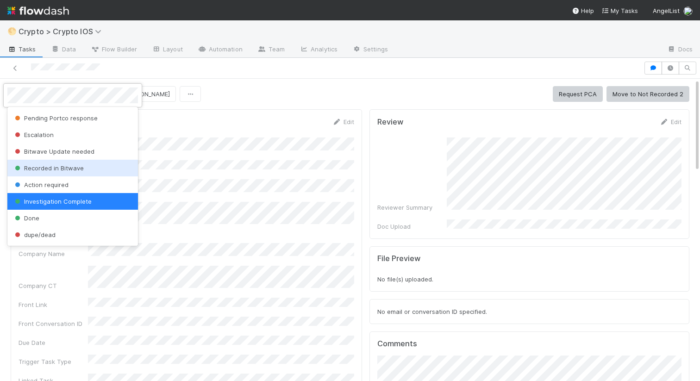
scroll to position [148, 0]
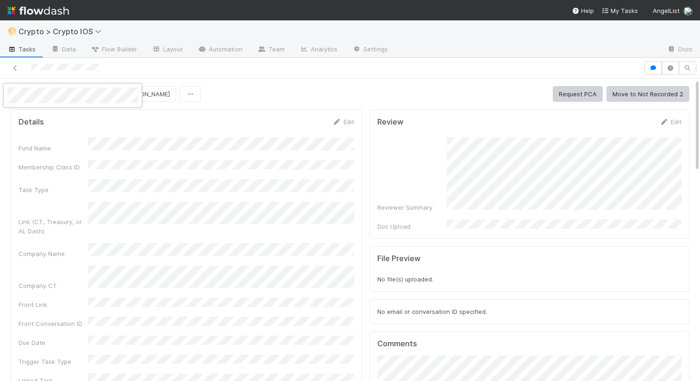
click at [258, 83] on div at bounding box center [350, 190] width 700 height 381
click at [159, 47] on icon at bounding box center [156, 49] width 9 height 6
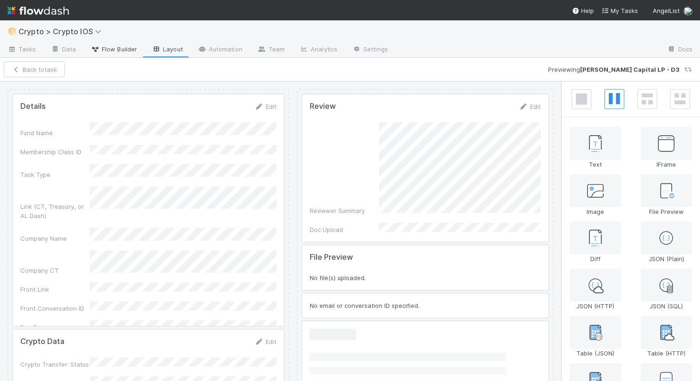
click at [116, 48] on span "Flow Builder" at bounding box center [114, 48] width 46 height 9
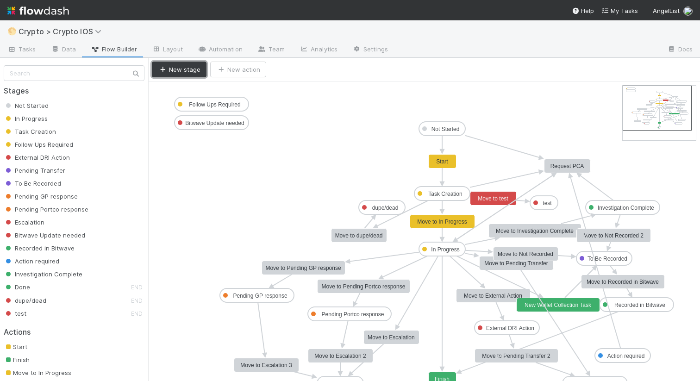
click at [180, 74] on button "New stage" at bounding box center [179, 70] width 55 height 16
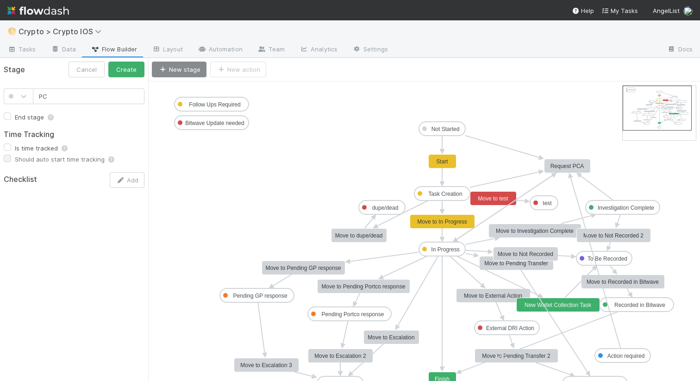
type input "P"
type input "Linked Task Needed"
click at [31, 92] on div at bounding box center [23, 96] width 17 height 9
click at [14, 152] on div at bounding box center [18, 151] width 19 height 9
click at [136, 66] on button "Create" at bounding box center [126, 70] width 36 height 16
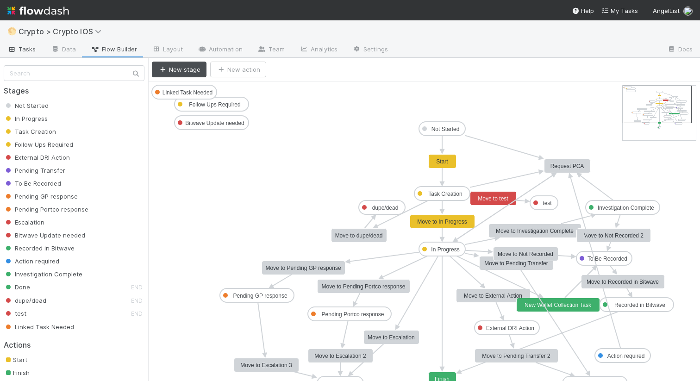
click at [28, 46] on span "Tasks" at bounding box center [21, 48] width 29 height 9
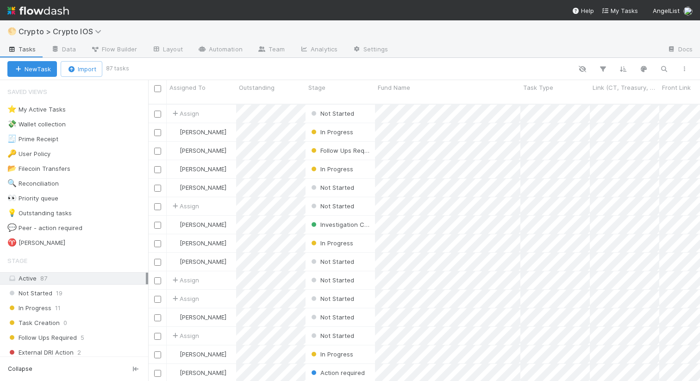
scroll to position [284, 551]
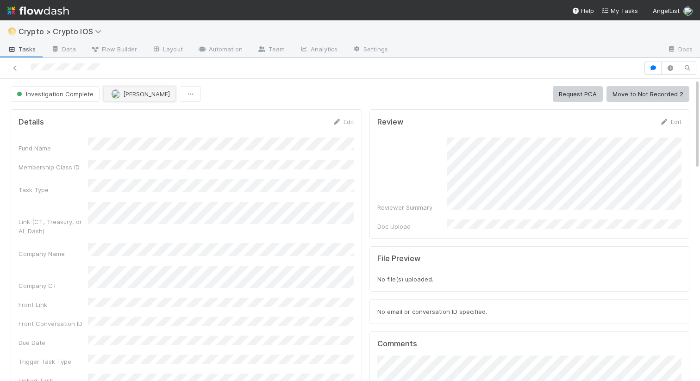
click at [111, 92] on img "button" at bounding box center [115, 93] width 9 height 9
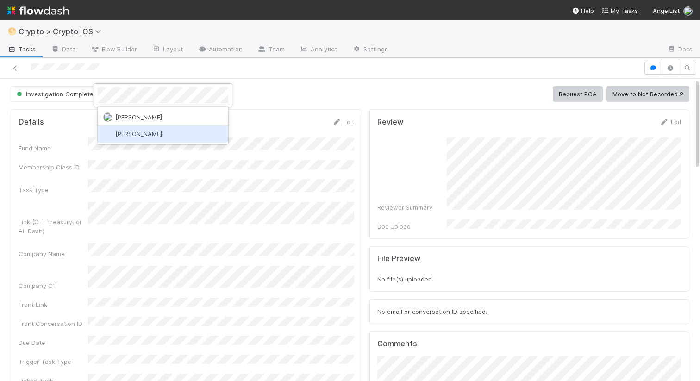
click at [118, 132] on span "[PERSON_NAME]" at bounding box center [138, 133] width 47 height 7
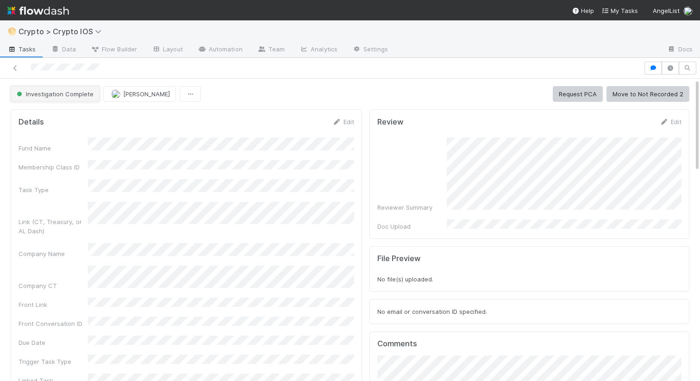
click at [80, 93] on span "Investigation Complete" at bounding box center [54, 93] width 79 height 7
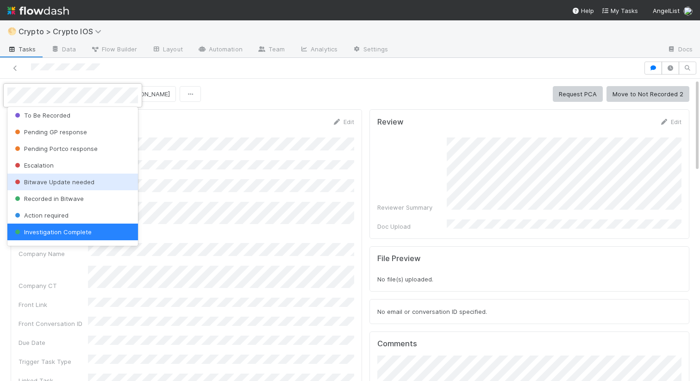
scroll to position [165, 0]
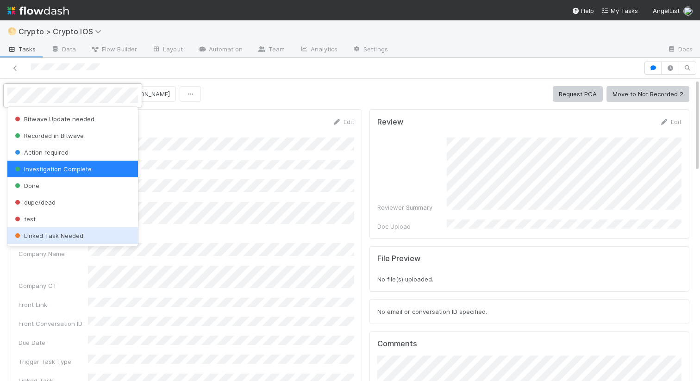
click at [54, 232] on span "Linked Task Needed" at bounding box center [48, 235] width 70 height 7
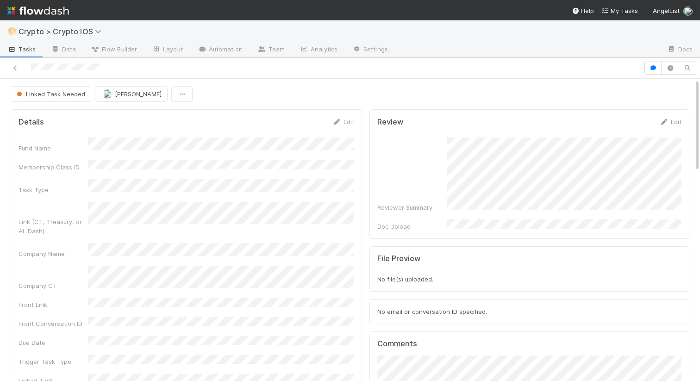
click at [263, 77] on div at bounding box center [350, 68] width 700 height 21
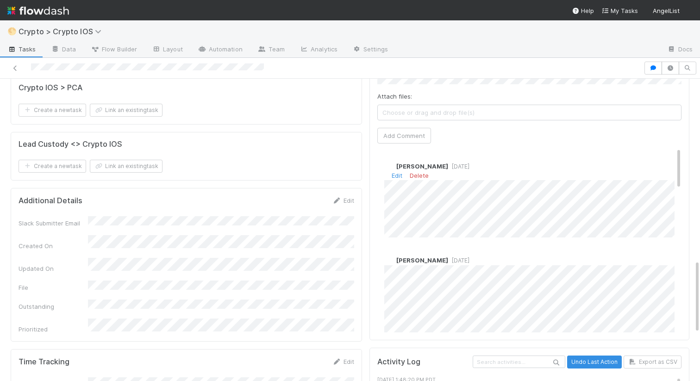
scroll to position [667, 0]
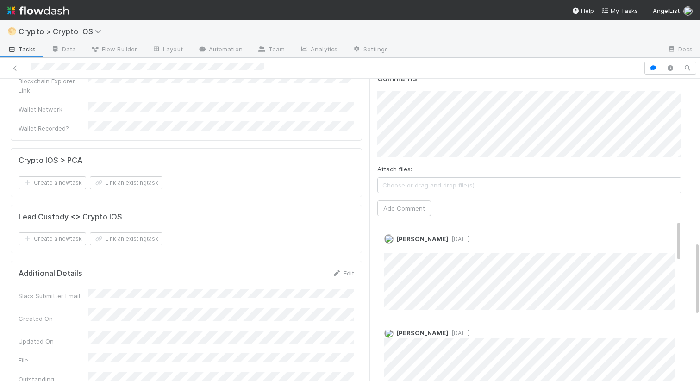
click at [377, 101] on div "Comments Attach files: Choose or drag and drop file(s) Add Comment Nathalie Gua…" at bounding box center [529, 239] width 320 height 347
click at [304, 187] on div "Details Edit Fund Name Membership Class ID Task Type Link (CT, Treasury, or AL …" at bounding box center [186, 45] width 359 height 1214
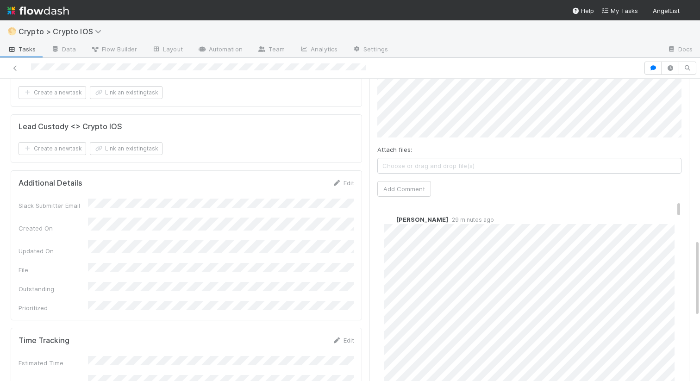
scroll to position [608, 0]
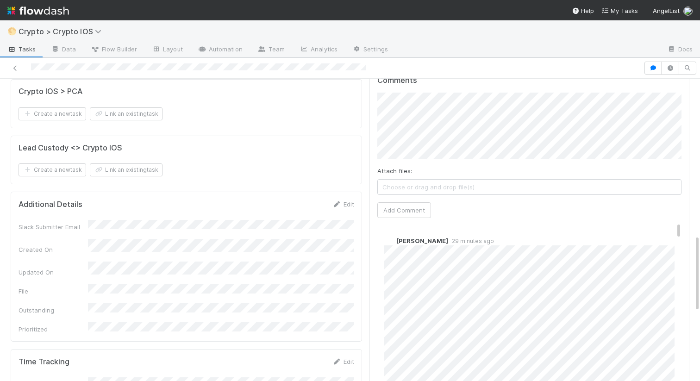
click at [422, 166] on div "Attach files: Choose or drag and drop file(s)" at bounding box center [529, 180] width 304 height 29
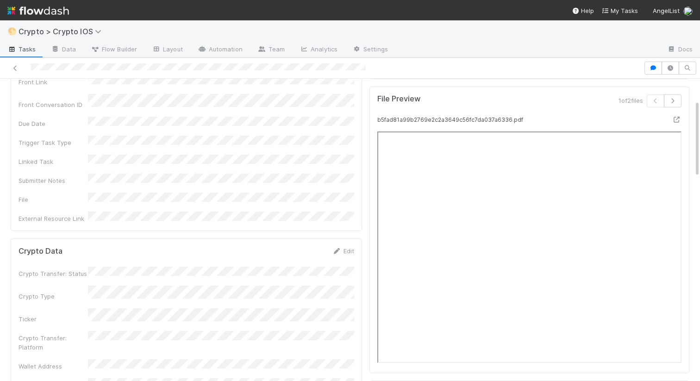
scroll to position [0, 0]
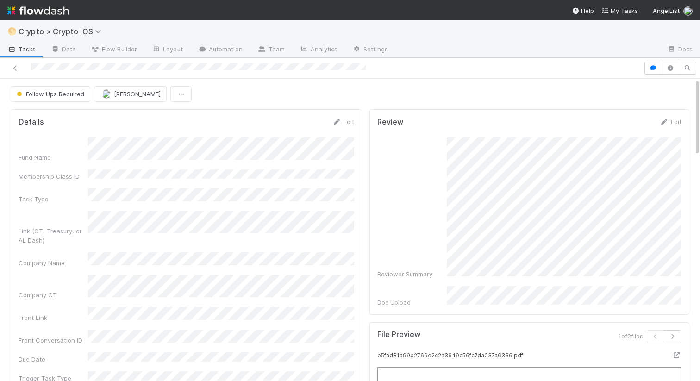
click at [87, 141] on div "Fund Name" at bounding box center [186, 149] width 335 height 25
copy div
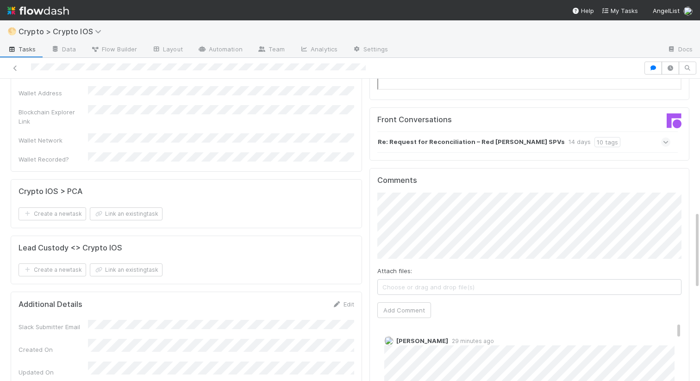
scroll to position [517, 0]
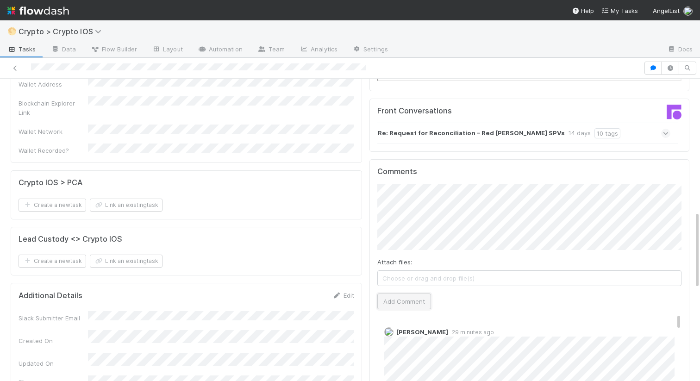
click at [420, 297] on button "Add Comment" at bounding box center [404, 301] width 54 height 16
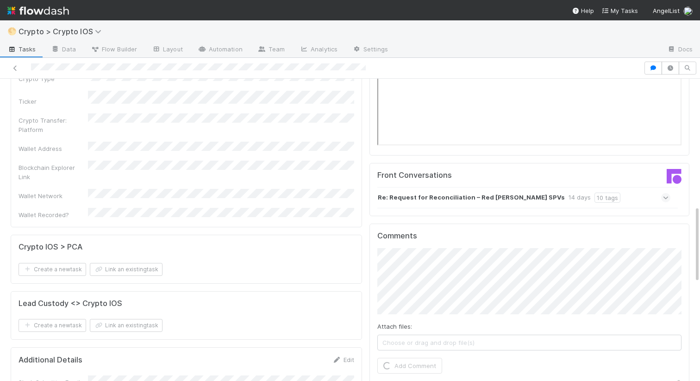
scroll to position [0, 0]
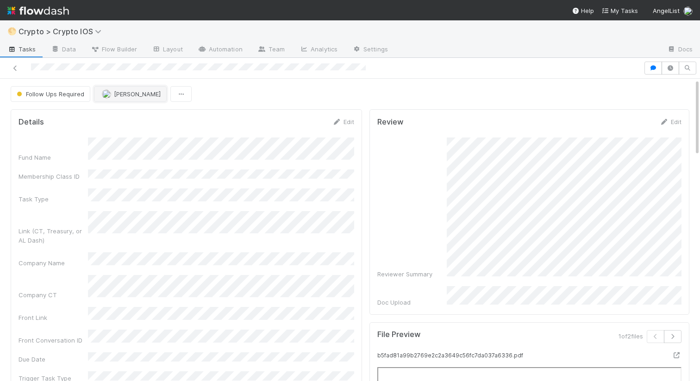
click at [106, 94] on img "button" at bounding box center [106, 93] width 9 height 9
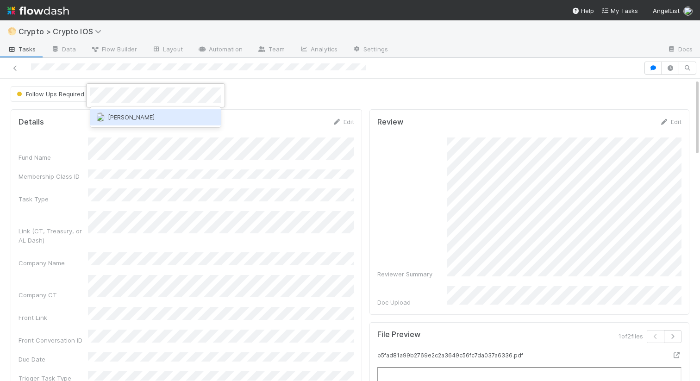
click at [108, 116] on span "[PERSON_NAME]" at bounding box center [131, 116] width 47 height 7
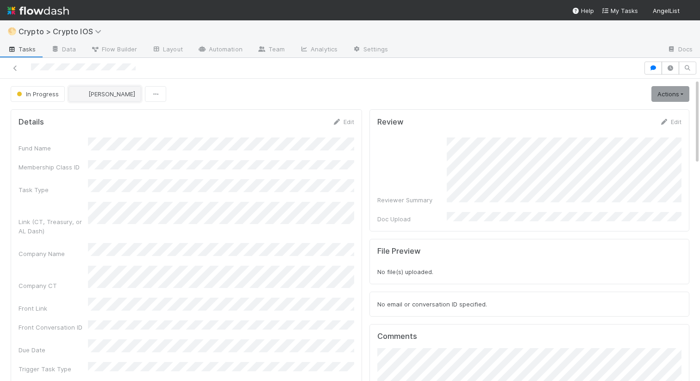
click at [90, 97] on span "[PERSON_NAME]" at bounding box center [111, 93] width 47 height 7
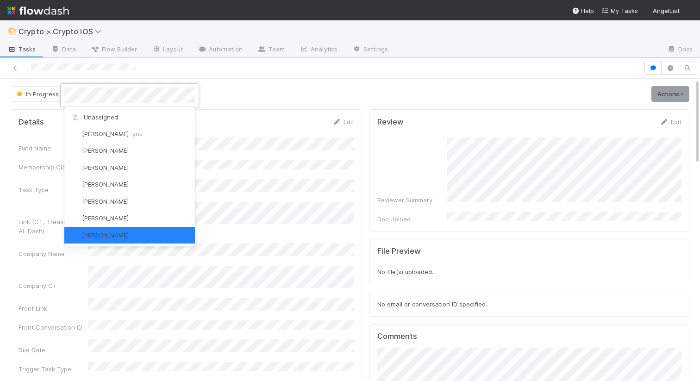
scroll to position [2, 0]
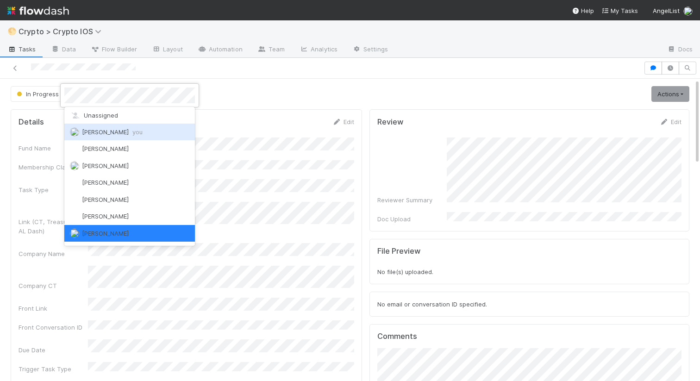
click at [146, 135] on div "Nathalie Gualito you" at bounding box center [129, 132] width 130 height 17
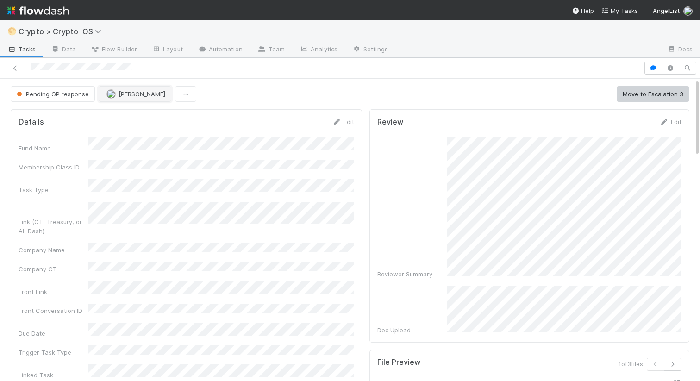
click at [112, 92] on img "button" at bounding box center [110, 93] width 9 height 9
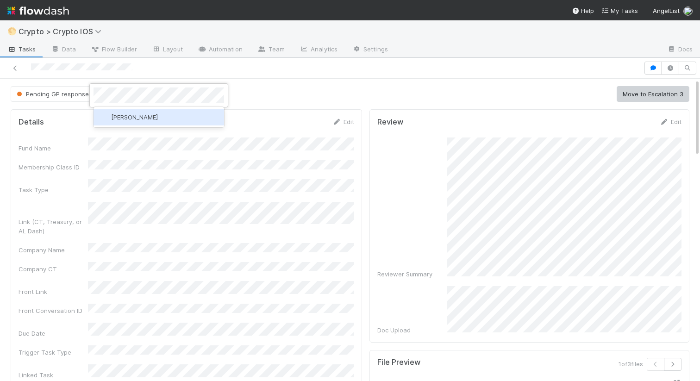
click at [118, 118] on span "Cierra Catarino" at bounding box center [134, 116] width 47 height 7
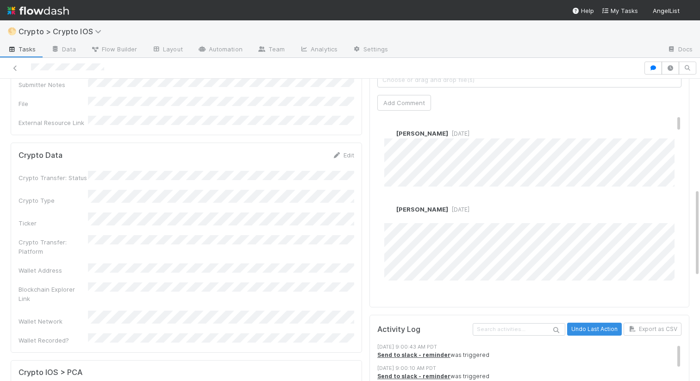
scroll to position [374, 0]
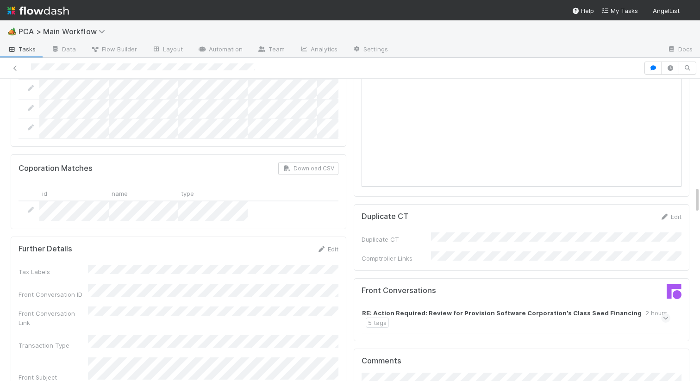
scroll to position [1235, 0]
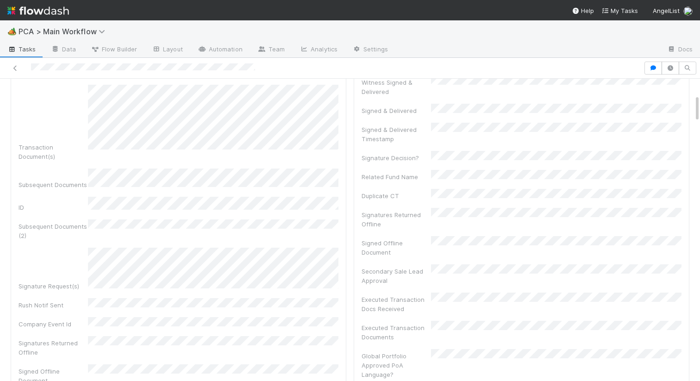
scroll to position [0, 0]
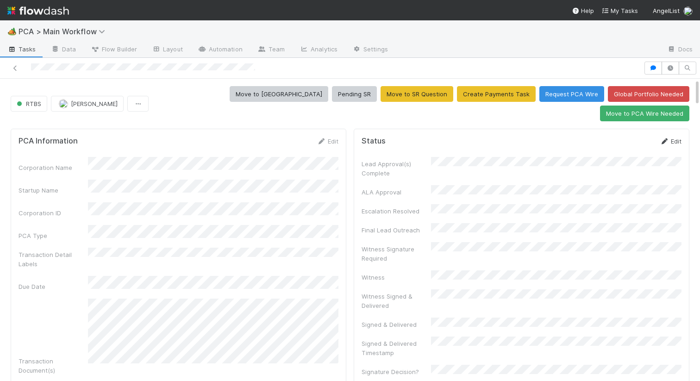
click at [672, 137] on link "Edit" at bounding box center [670, 140] width 22 height 7
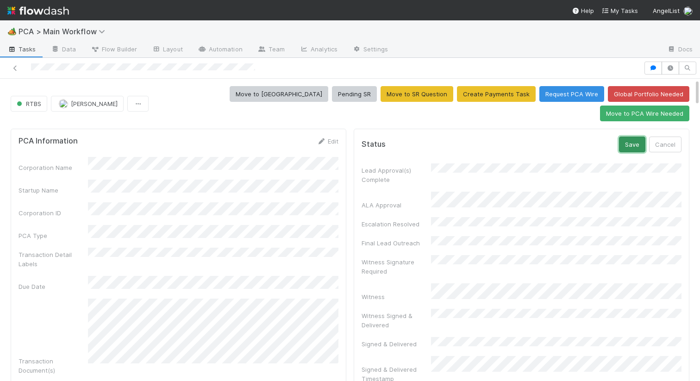
click at [640, 136] on button "Save" at bounding box center [632, 144] width 26 height 16
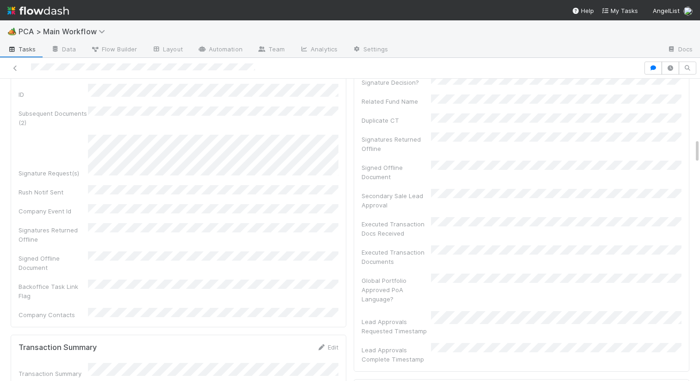
scroll to position [721, 0]
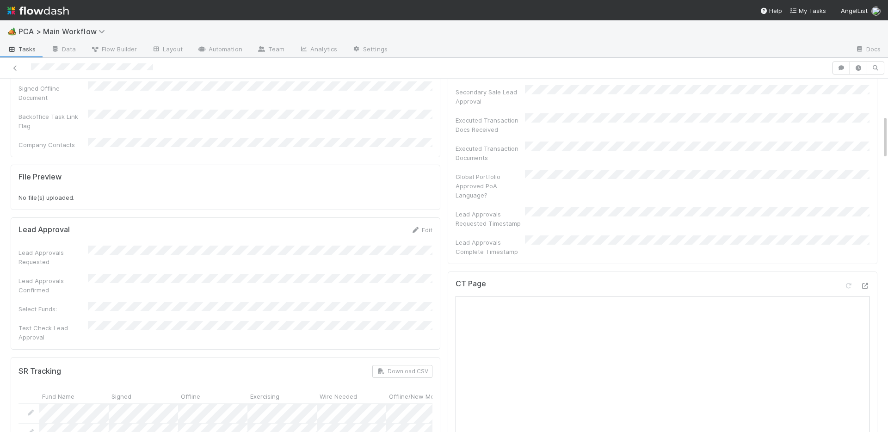
scroll to position [419, 0]
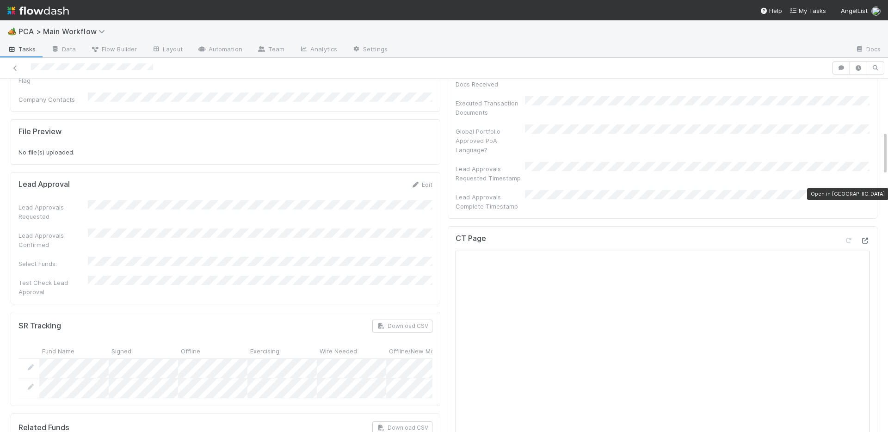
click at [863, 238] on icon at bounding box center [865, 241] width 9 height 6
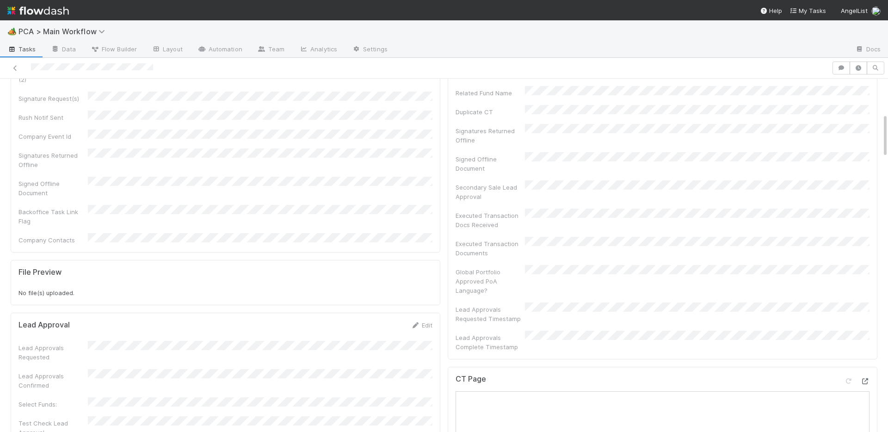
scroll to position [0, 0]
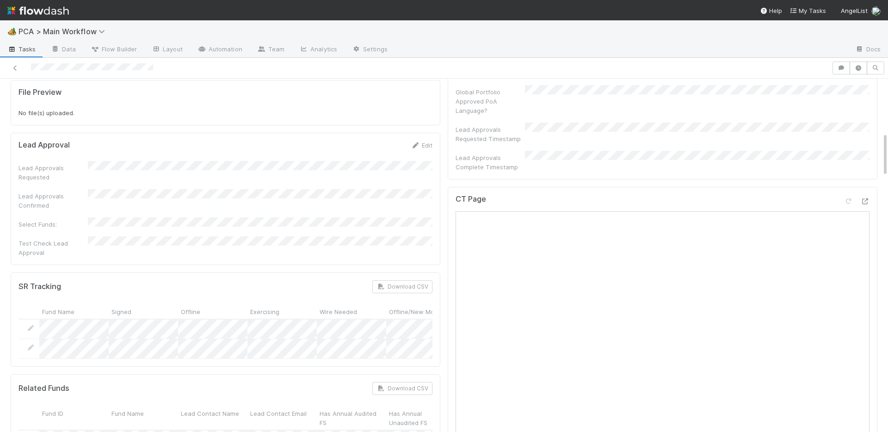
scroll to position [483, 0]
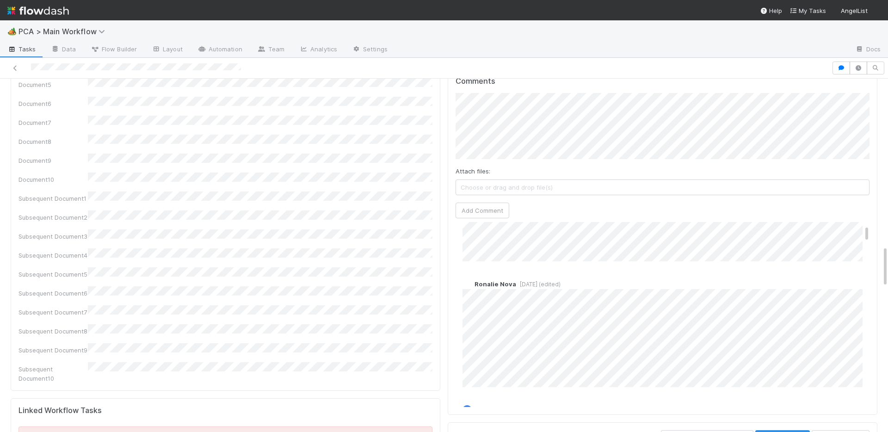
scroll to position [54, 0]
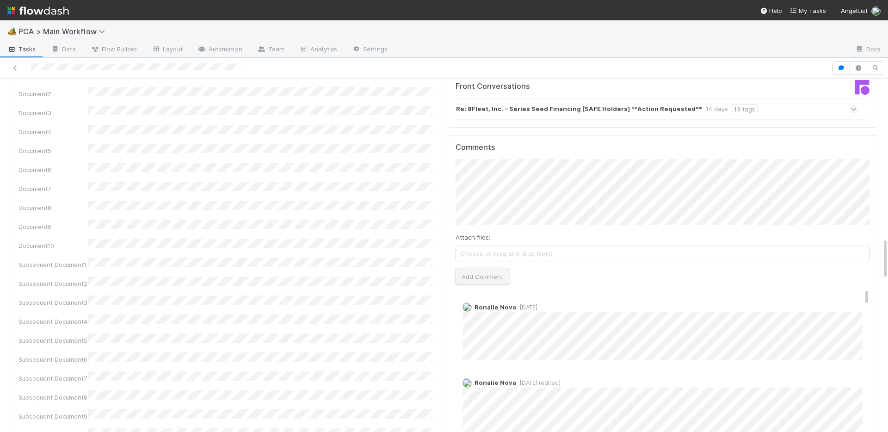
click at [493, 269] on button "Add Comment" at bounding box center [483, 277] width 54 height 16
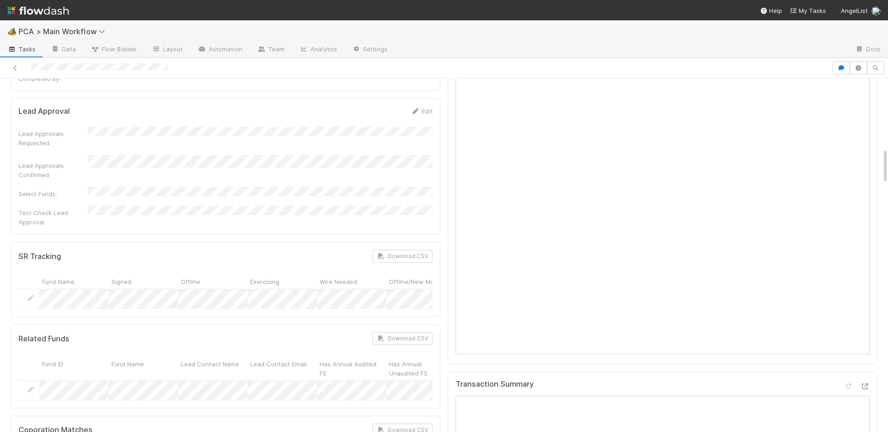
scroll to position [752, 0]
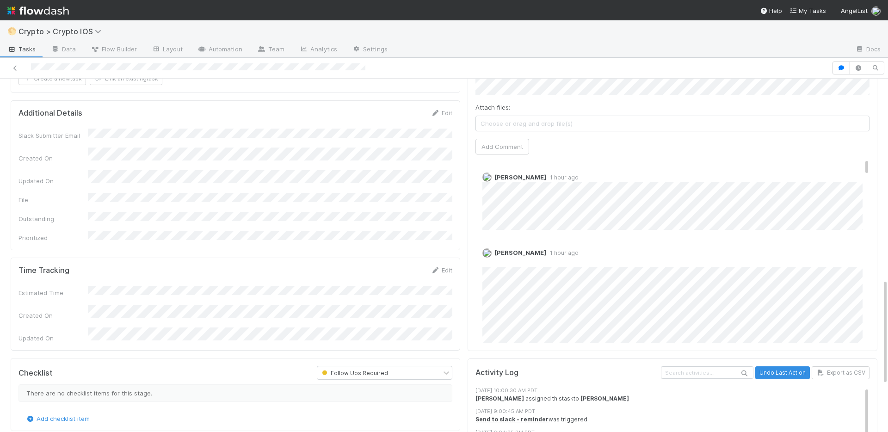
scroll to position [487, 0]
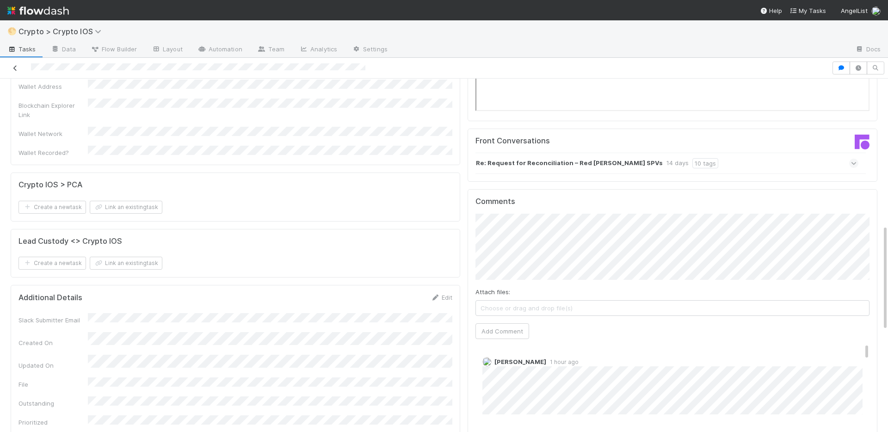
click at [13, 67] on icon at bounding box center [15, 68] width 9 height 6
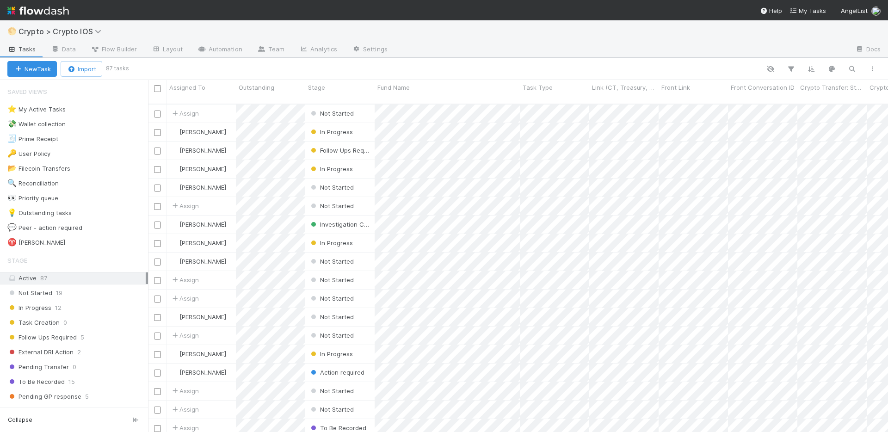
scroll to position [335, 740]
click at [52, 182] on div "🔍 Reconciliation" at bounding box center [32, 184] width 51 height 12
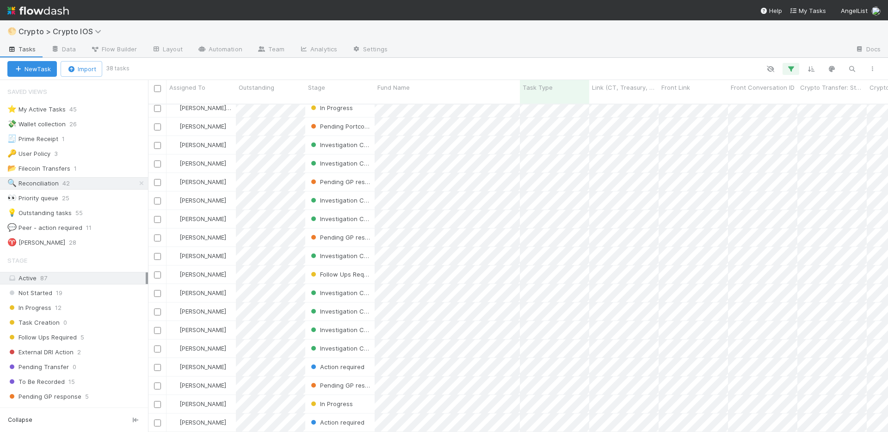
scroll to position [368, 0]
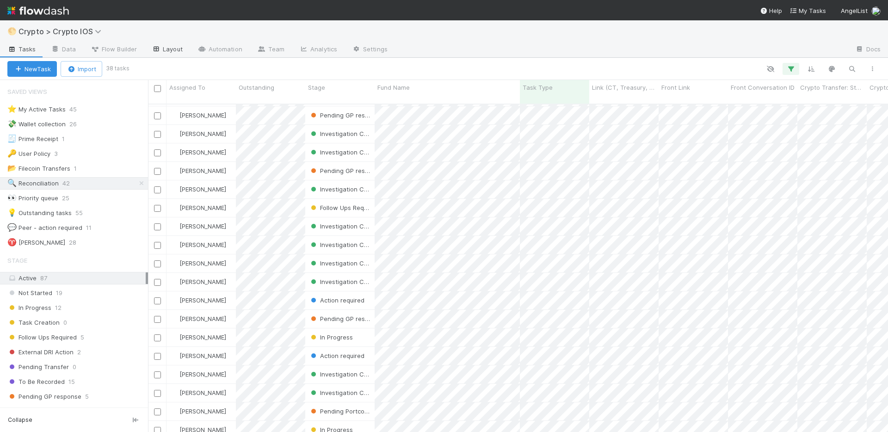
click at [169, 48] on link "Layout" at bounding box center [167, 50] width 46 height 15
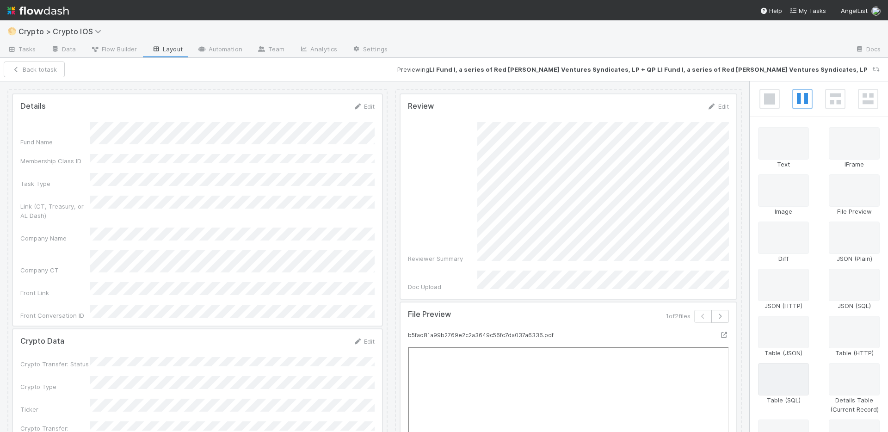
scroll to position [2, 0]
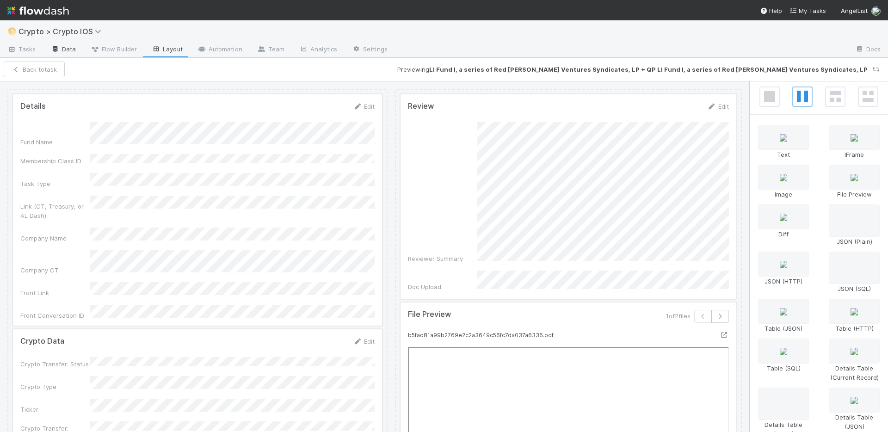
click at [56, 49] on icon at bounding box center [55, 49] width 9 height 6
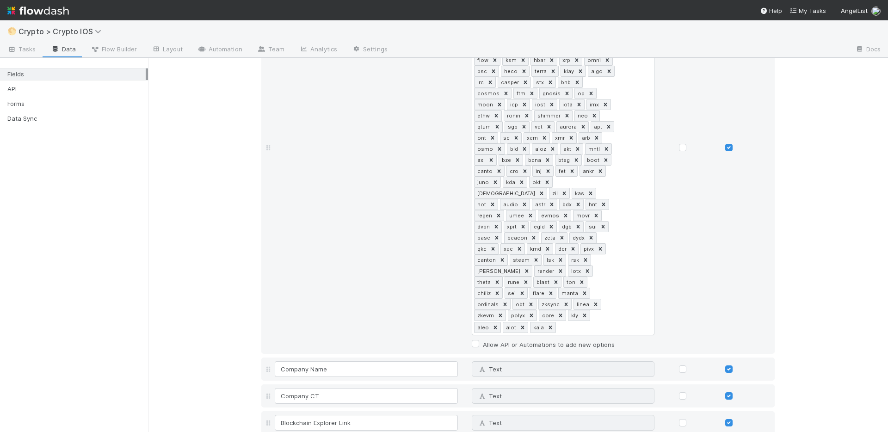
scroll to position [1152, 0]
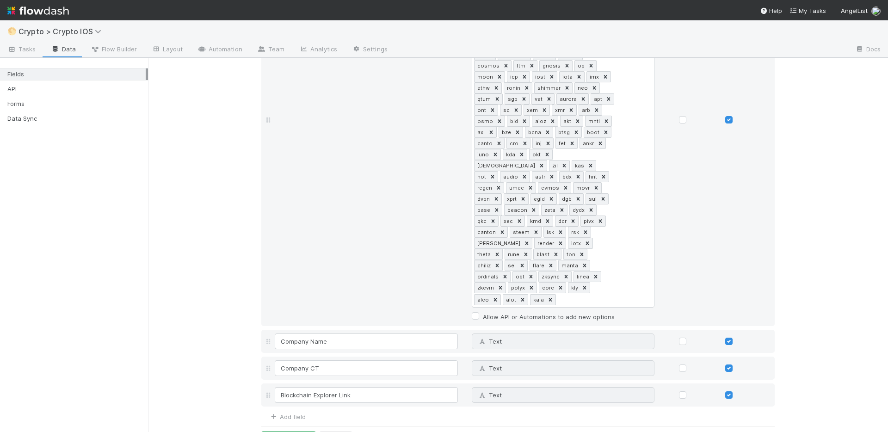
click at [280, 410] on div "Add field" at bounding box center [283, 415] width 44 height 11
click at [283, 413] on link "Add field" at bounding box center [287, 416] width 37 height 7
click at [299, 414] on input at bounding box center [366, 422] width 183 height 16
type input "Backfill complete"
click at [490, 418] on span "Text" at bounding box center [489, 421] width 24 height 7
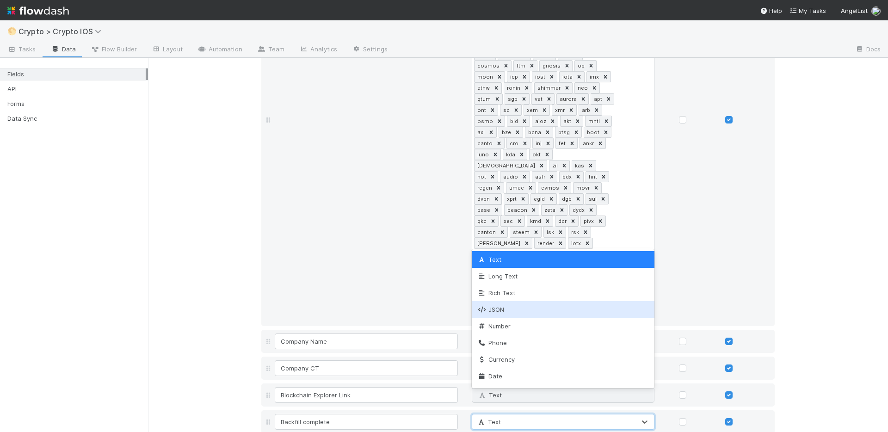
scroll to position [165, 0]
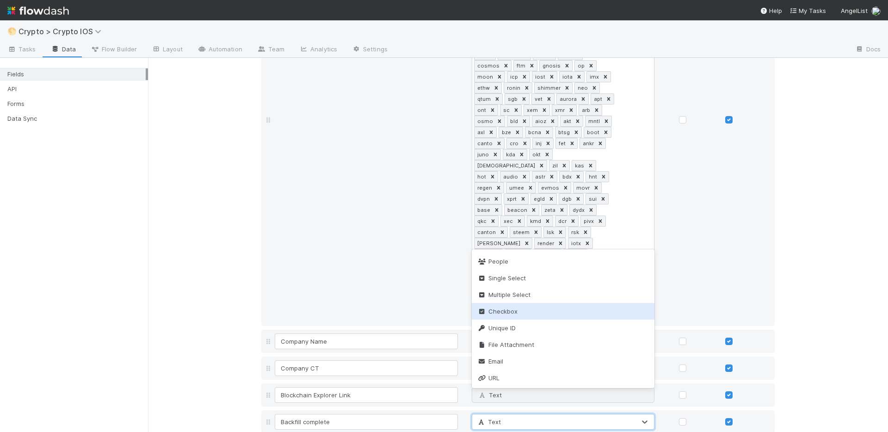
click at [516, 306] on div "Checkbox" at bounding box center [563, 311] width 183 height 17
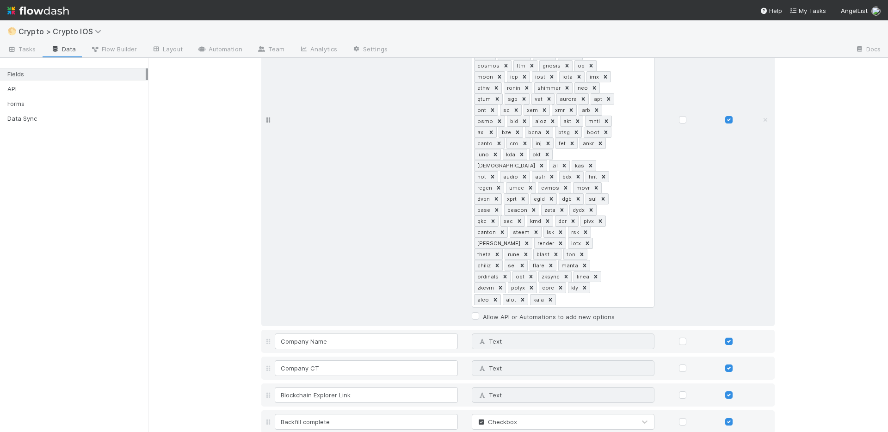
click at [395, 289] on div "Wallet Network Single Select Why can't I edit type? btc bch btg eth dash eos lt…" at bounding box center [526, 119] width 507 height 405
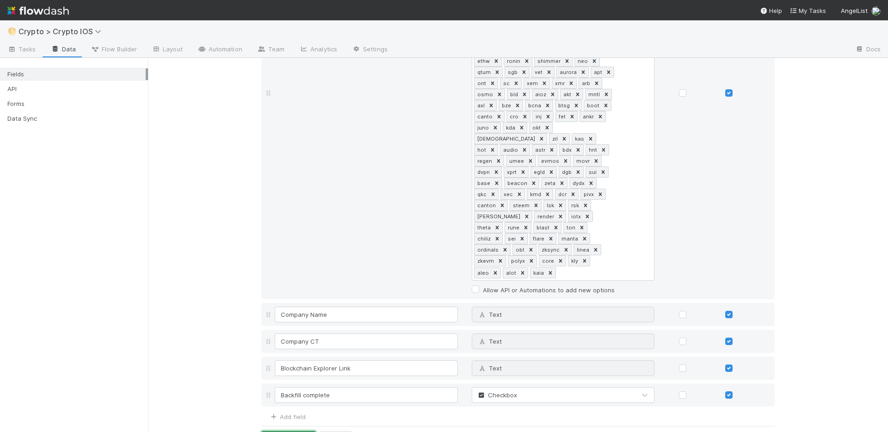
click at [275, 431] on button "Save Changes" at bounding box center [288, 439] width 55 height 16
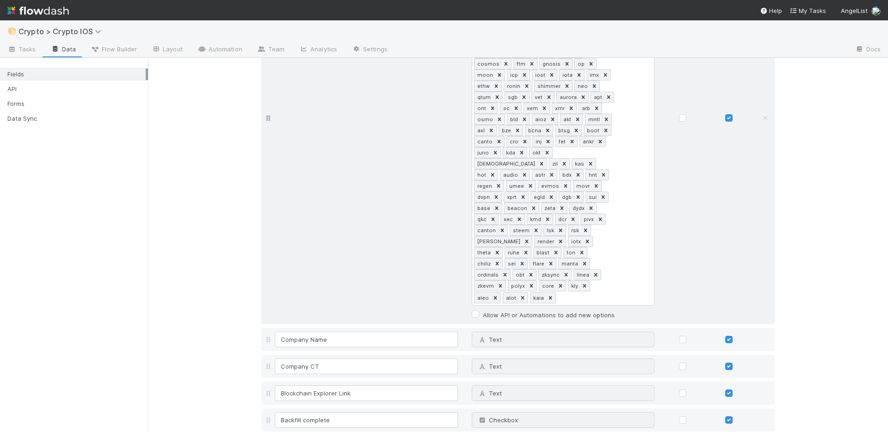
scroll to position [1204, 0]
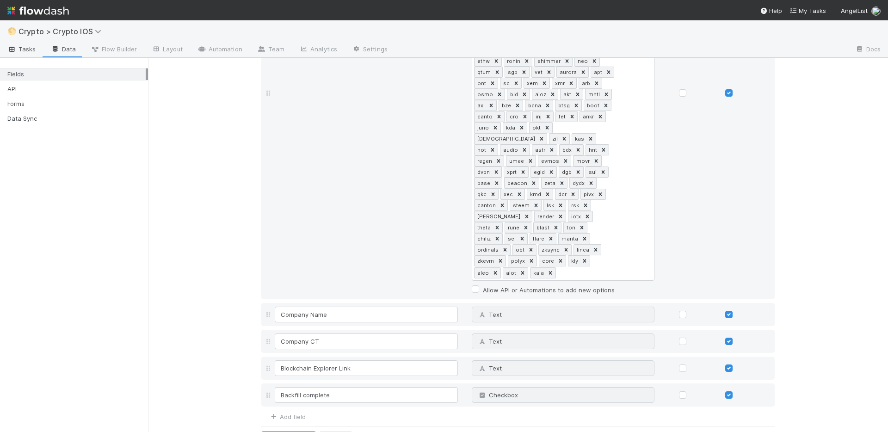
click at [19, 52] on span "Tasks" at bounding box center [21, 48] width 29 height 9
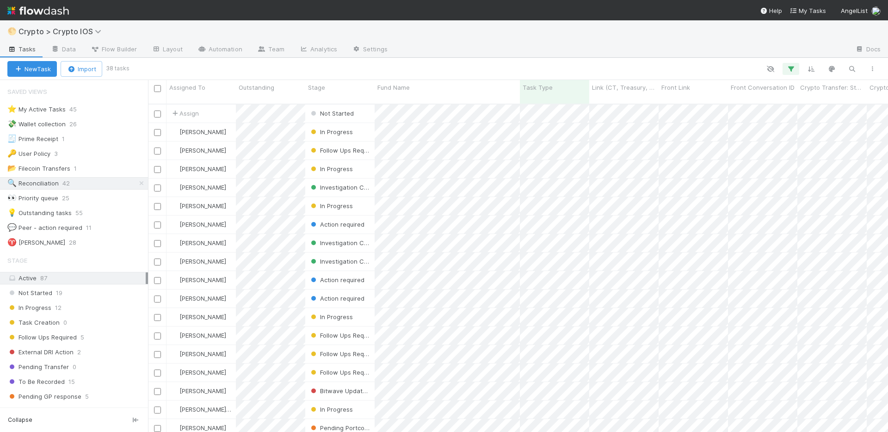
scroll to position [0, 0]
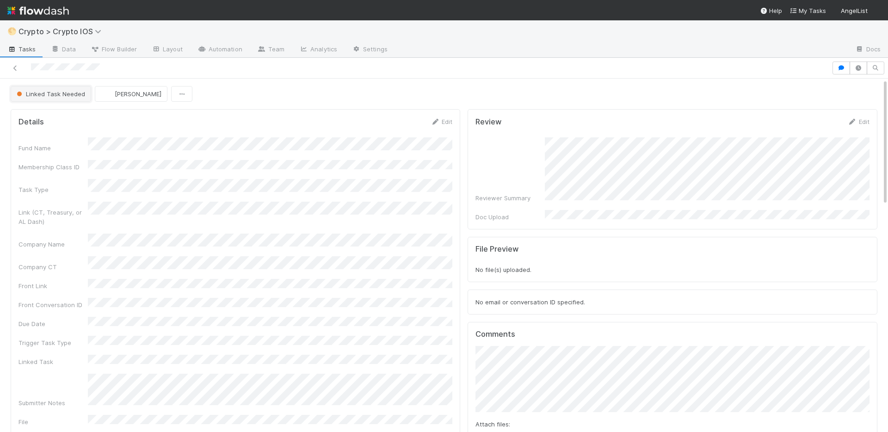
click at [48, 98] on button "Linked Task Needed" at bounding box center [51, 94] width 81 height 16
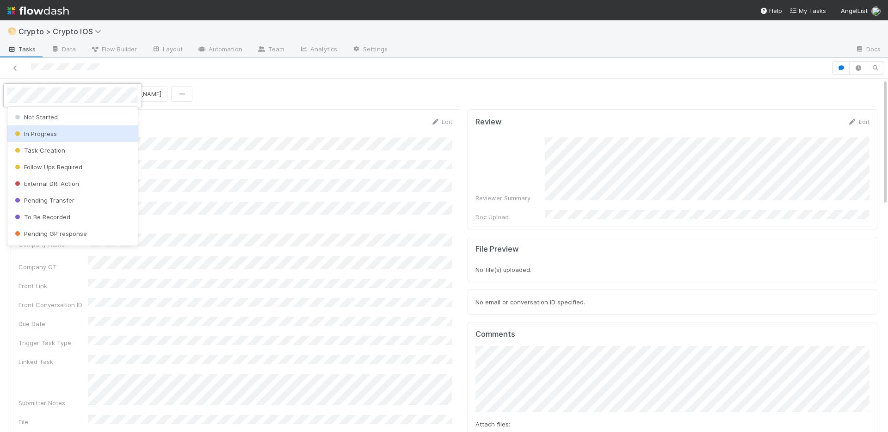
click at [37, 135] on span "In Progress" at bounding box center [35, 133] width 44 height 7
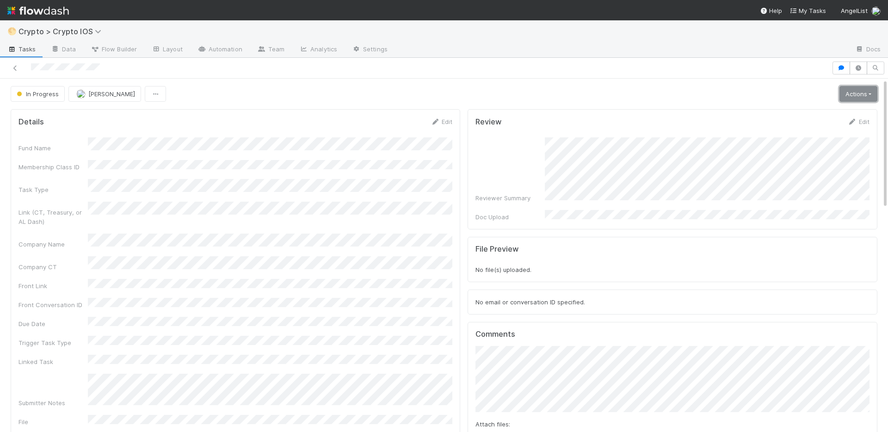
click at [851, 98] on link "Actions" at bounding box center [859, 94] width 38 height 16
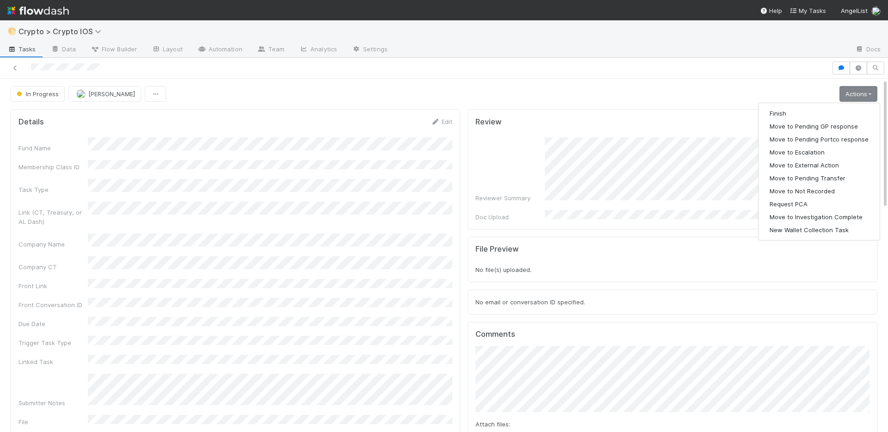
click at [725, 74] on div at bounding box center [444, 68] width 888 height 21
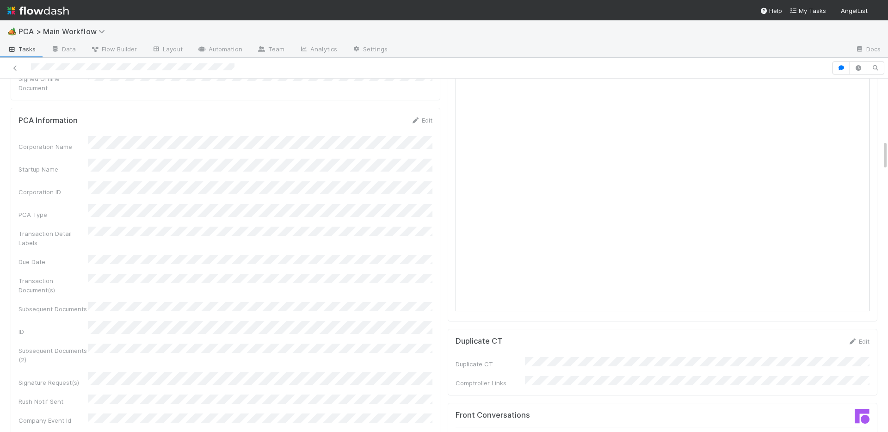
scroll to position [706, 0]
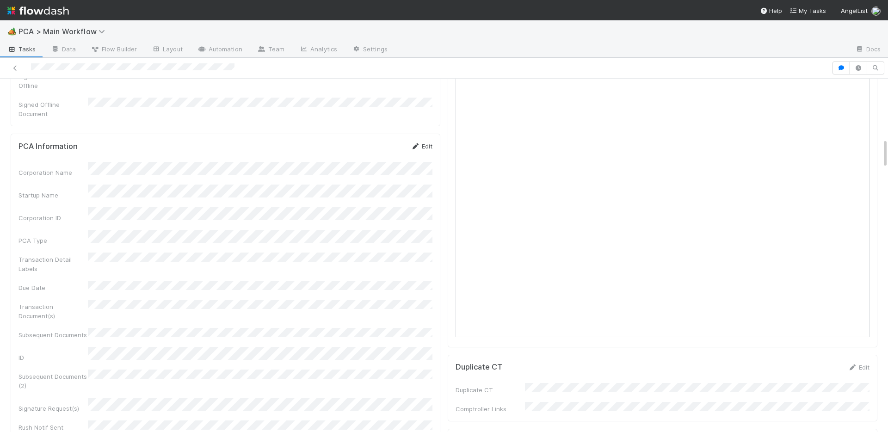
click at [424, 142] on link "Edit" at bounding box center [422, 145] width 22 height 7
click at [392, 134] on div "PCA Information Save Cancel Corporation Name Startup Name Corporation ID PCA Ty…" at bounding box center [226, 408] width 430 height 549
click at [385, 142] on button "Save" at bounding box center [383, 150] width 26 height 16
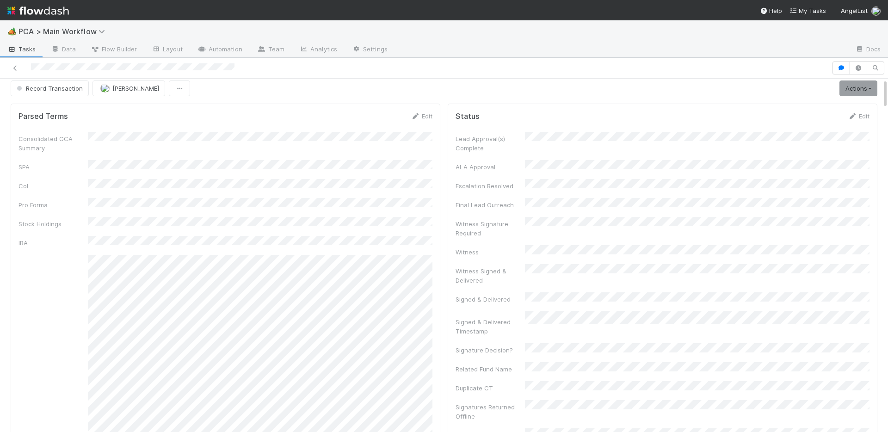
scroll to position [0, 0]
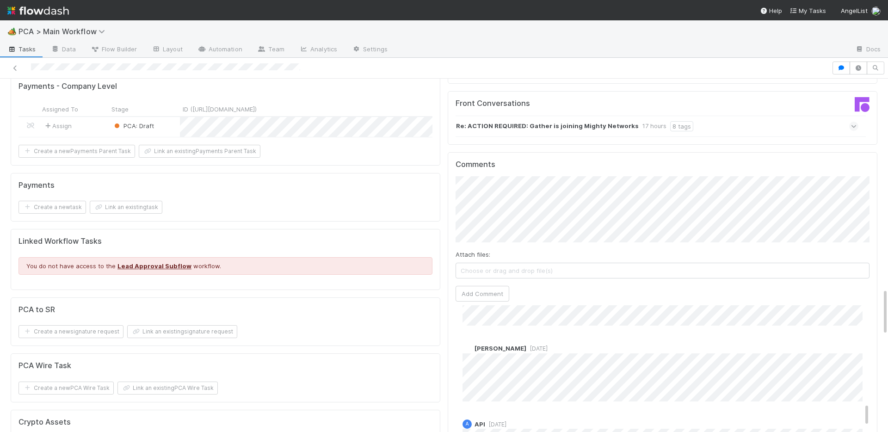
scroll to position [1567, 0]
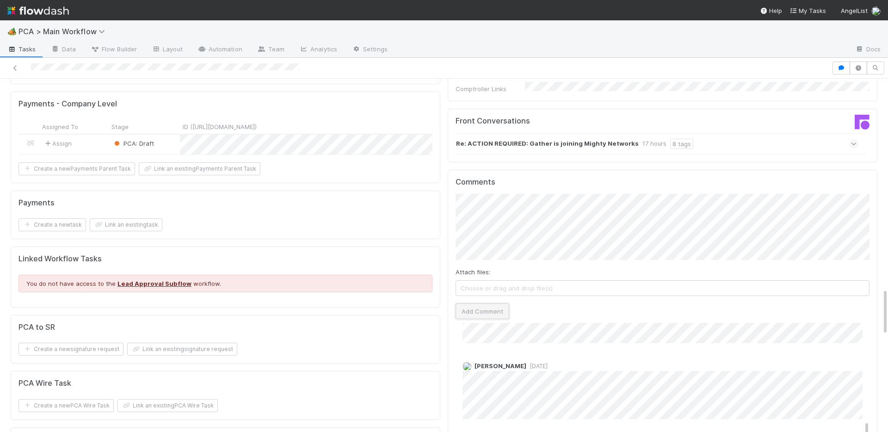
click at [475, 304] on button "Add Comment" at bounding box center [483, 312] width 54 height 16
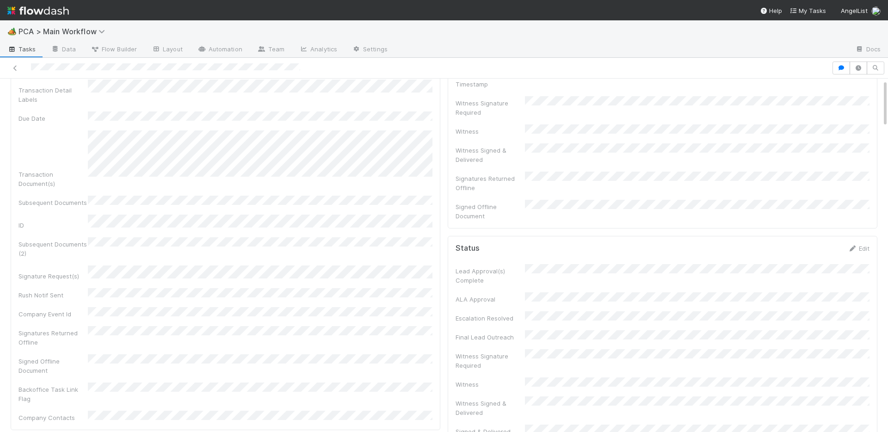
scroll to position [0, 0]
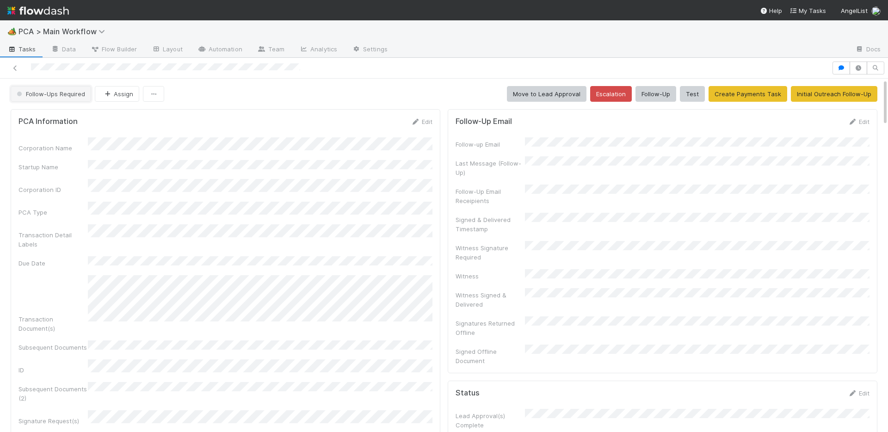
click at [54, 99] on button "Follow-Ups Required" at bounding box center [51, 94] width 81 height 16
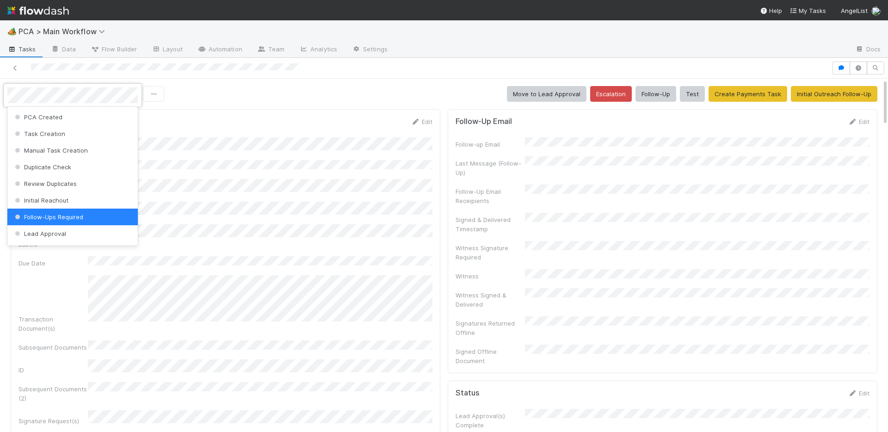
scroll to position [869, 0]
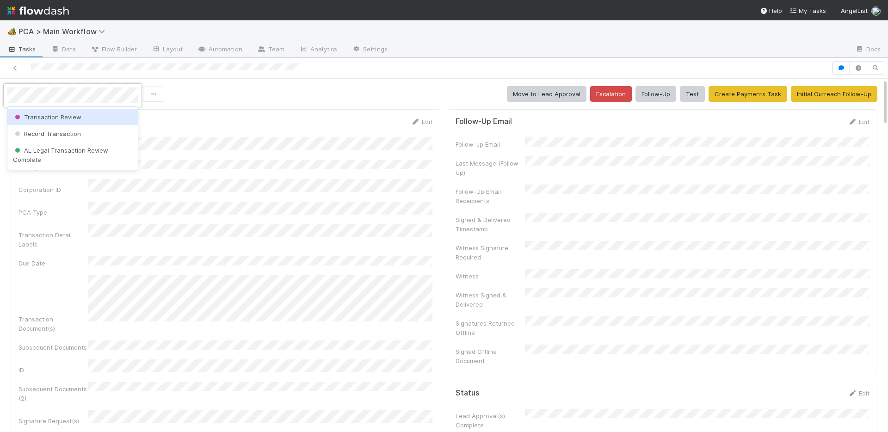
click at [63, 121] on div "Transaction Review" at bounding box center [72, 117] width 130 height 17
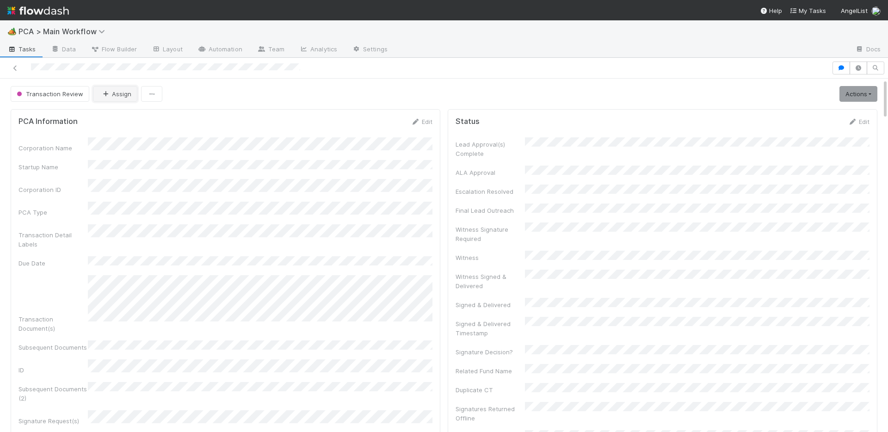
click at [121, 92] on button "Assign" at bounding box center [115, 94] width 44 height 16
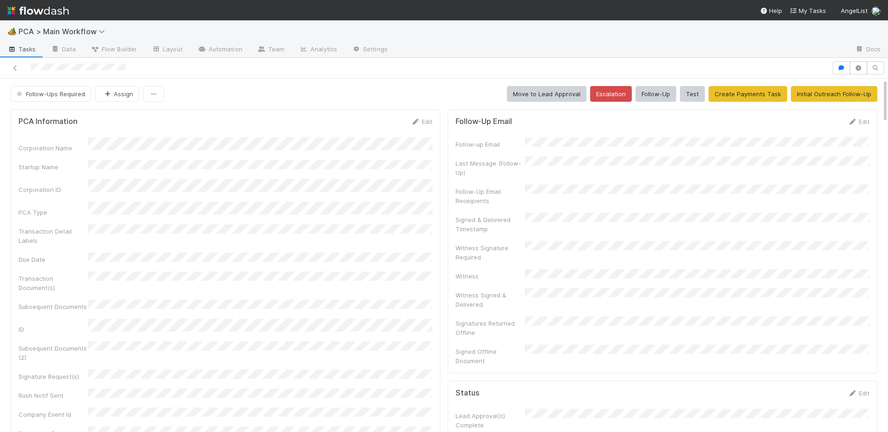
click at [431, 120] on link "Edit" at bounding box center [422, 121] width 22 height 7
click at [382, 128] on button "Save" at bounding box center [383, 125] width 26 height 16
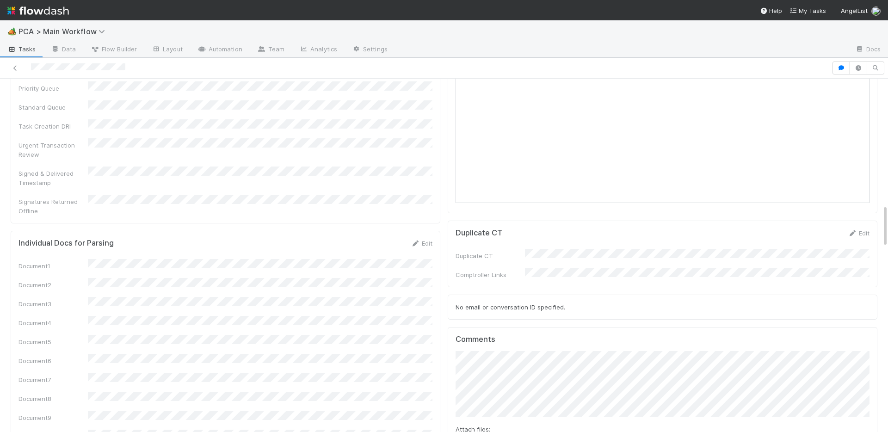
scroll to position [1086, 0]
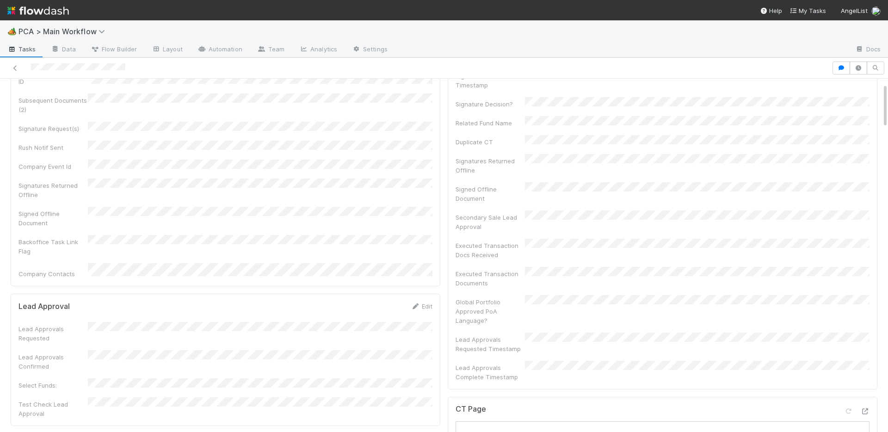
scroll to position [0, 0]
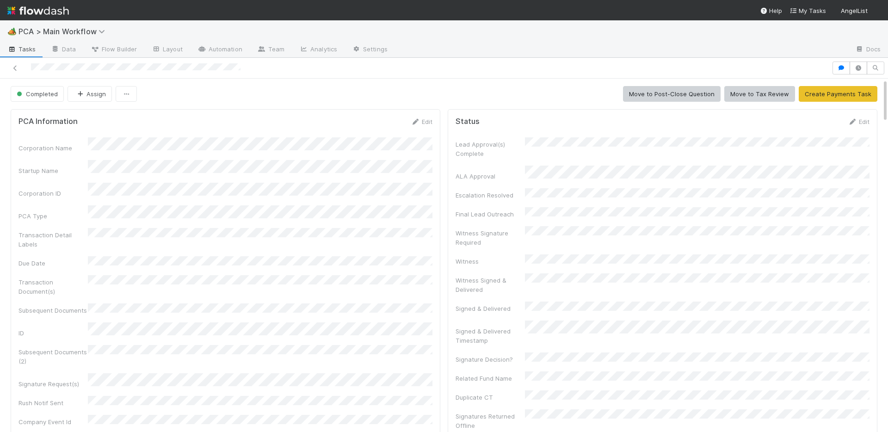
click at [854, 125] on div "Edit" at bounding box center [859, 121] width 22 height 9
click at [854, 124] on icon at bounding box center [852, 122] width 9 height 6
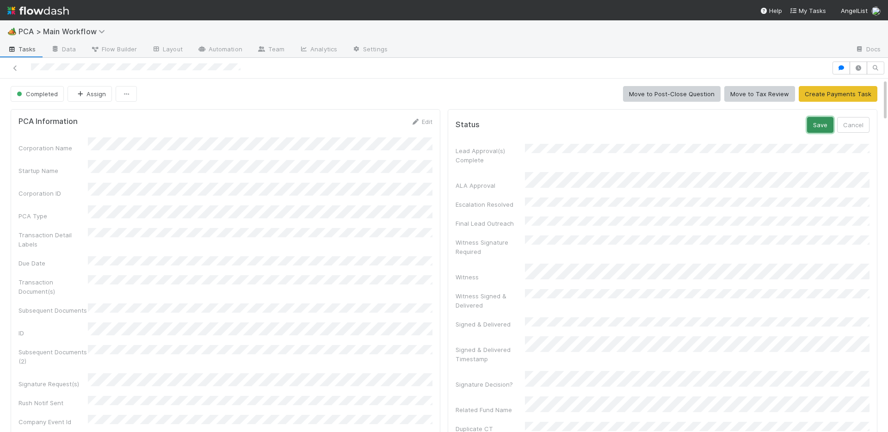
click at [824, 120] on button "Save" at bounding box center [820, 125] width 26 height 16
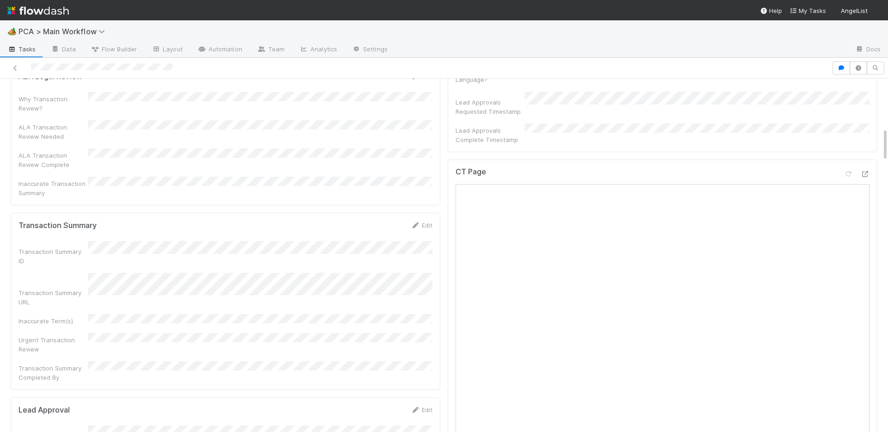
scroll to position [378, 0]
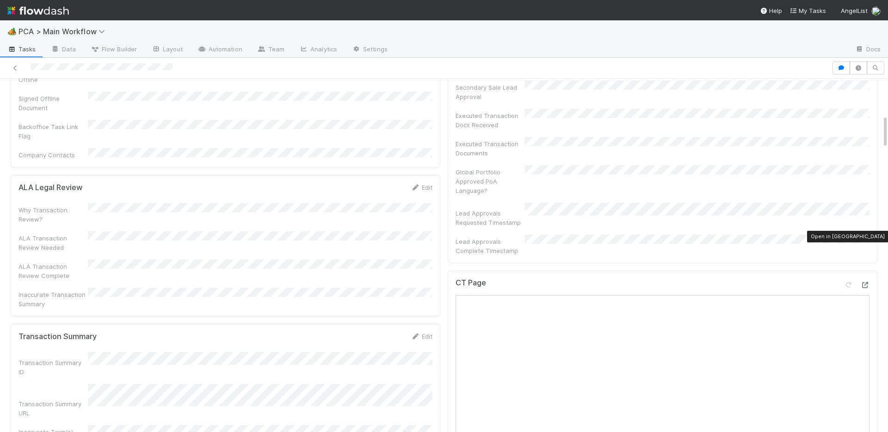
click at [865, 280] on div at bounding box center [865, 284] width 9 height 9
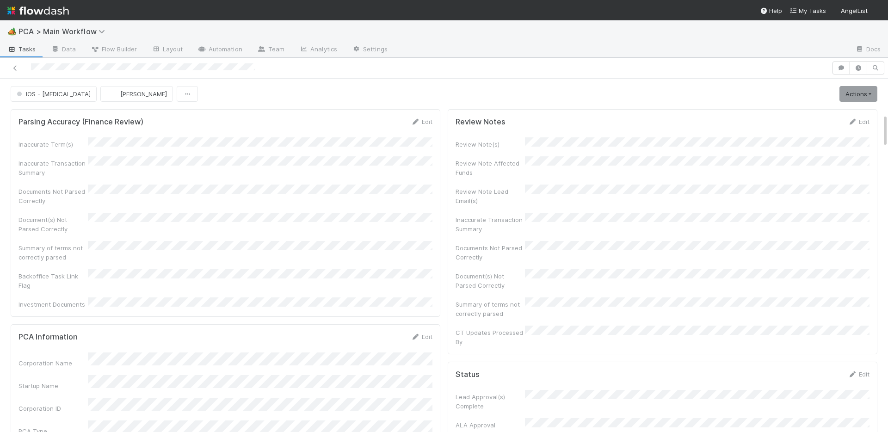
scroll to position [366, 0]
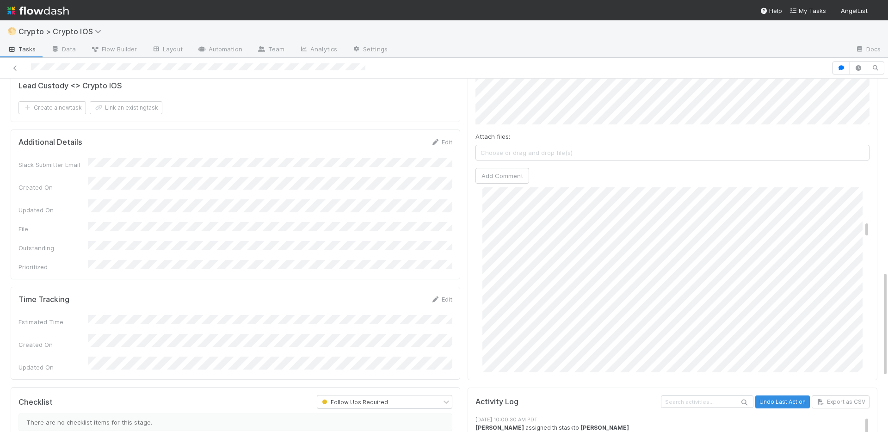
scroll to position [447, 0]
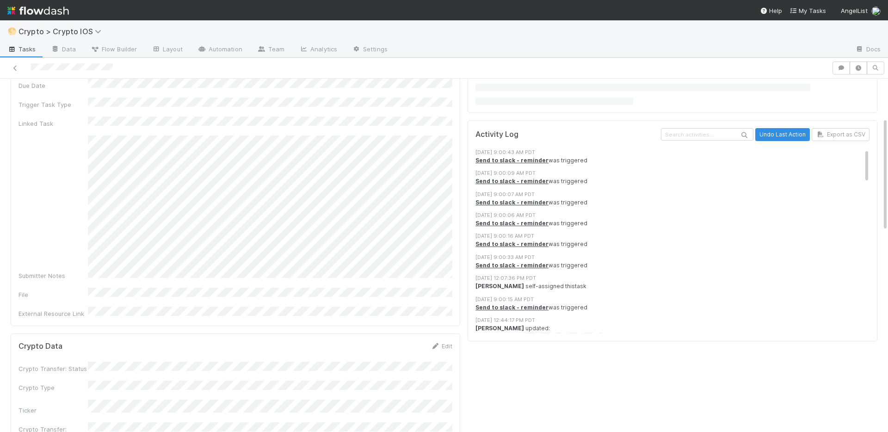
scroll to position [269, 0]
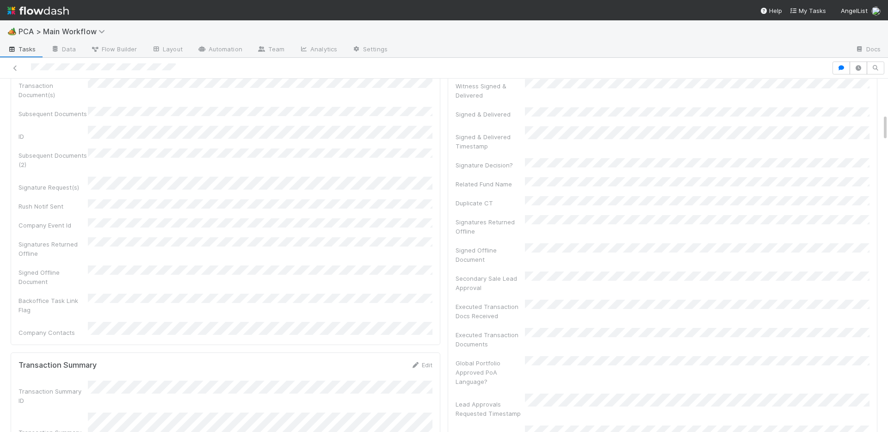
scroll to position [715, 0]
